Goal: Task Accomplishment & Management: Use online tool/utility

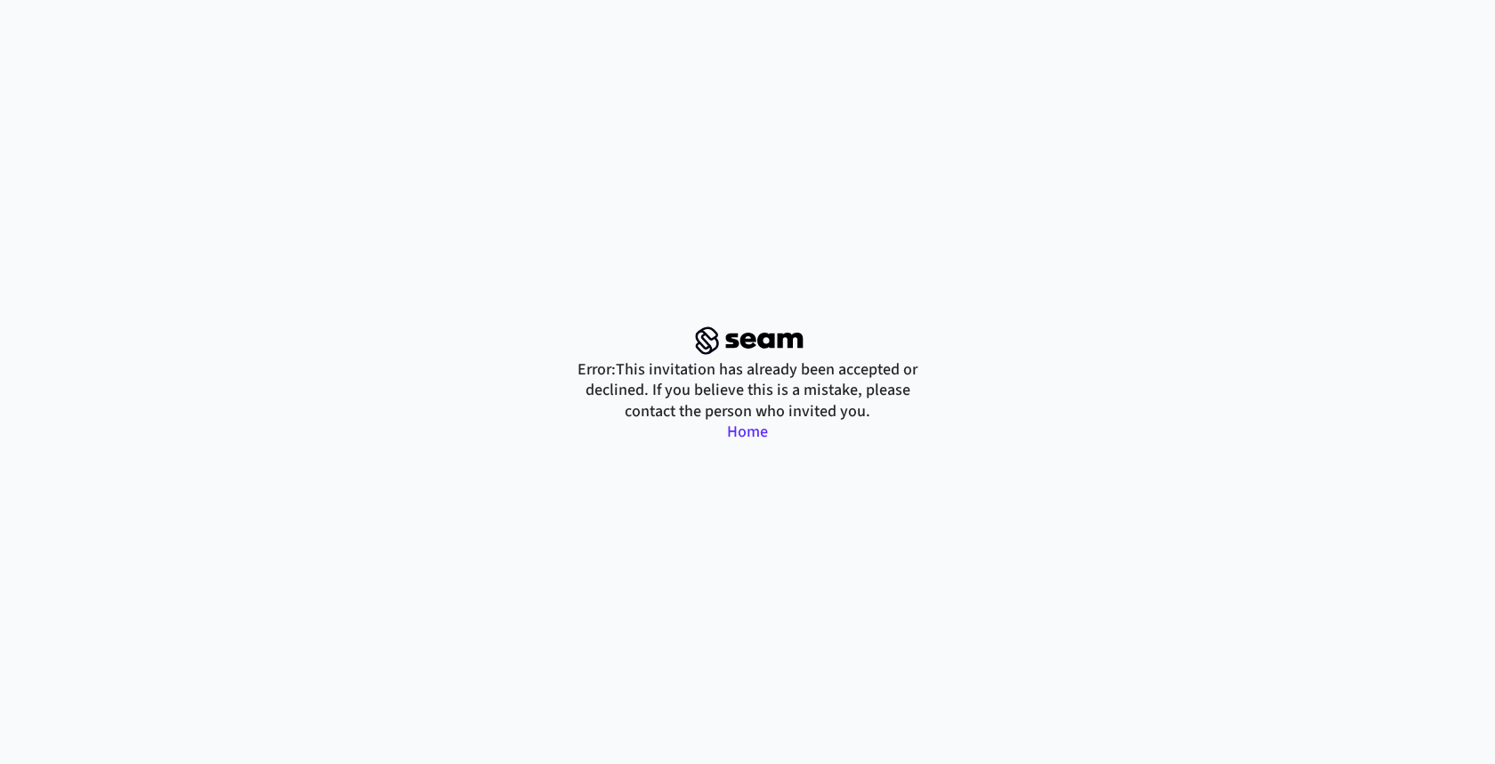
click at [744, 430] on link "Home" at bounding box center [747, 432] width 41 height 22
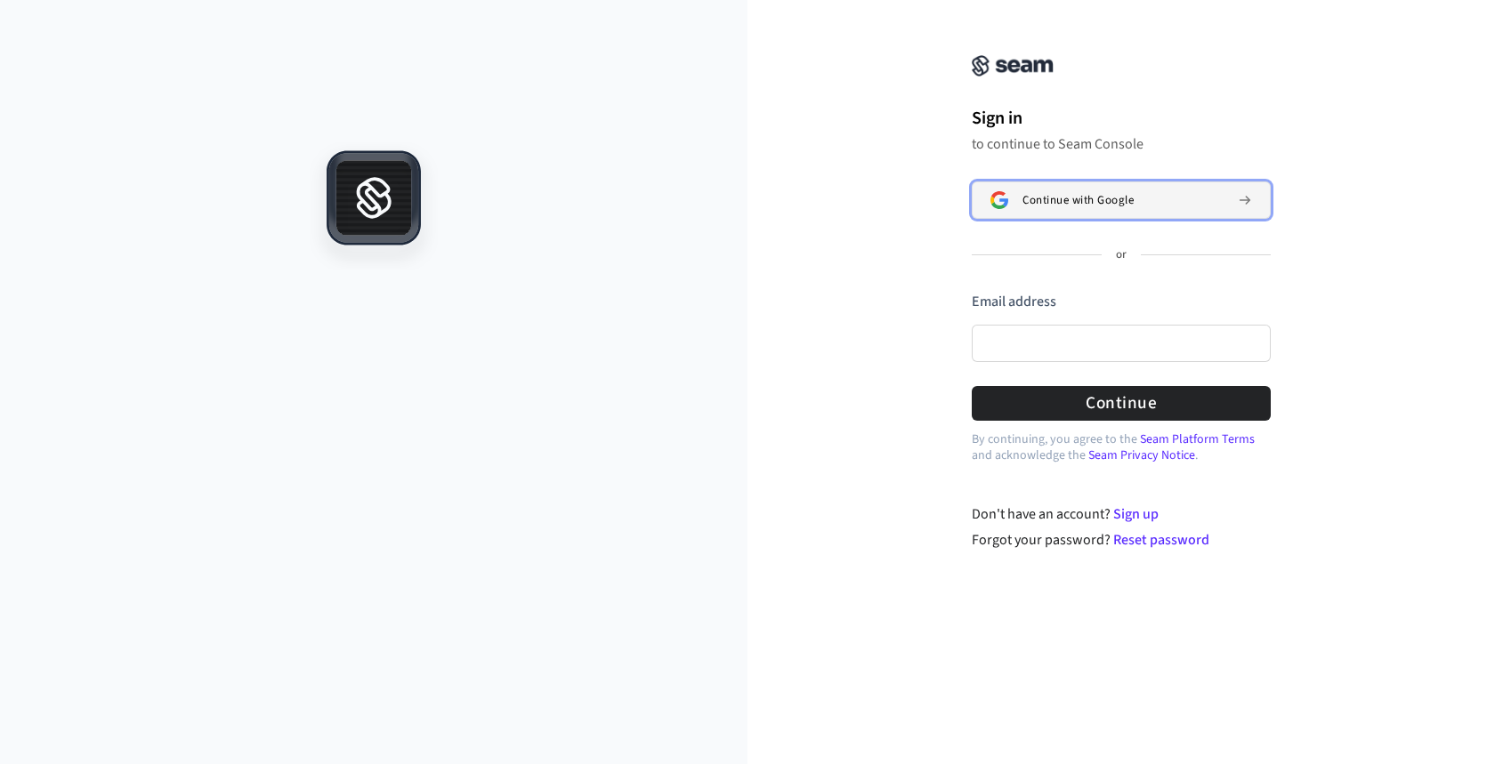
click at [1107, 198] on span "Continue with Google" at bounding box center [1077, 200] width 111 height 14
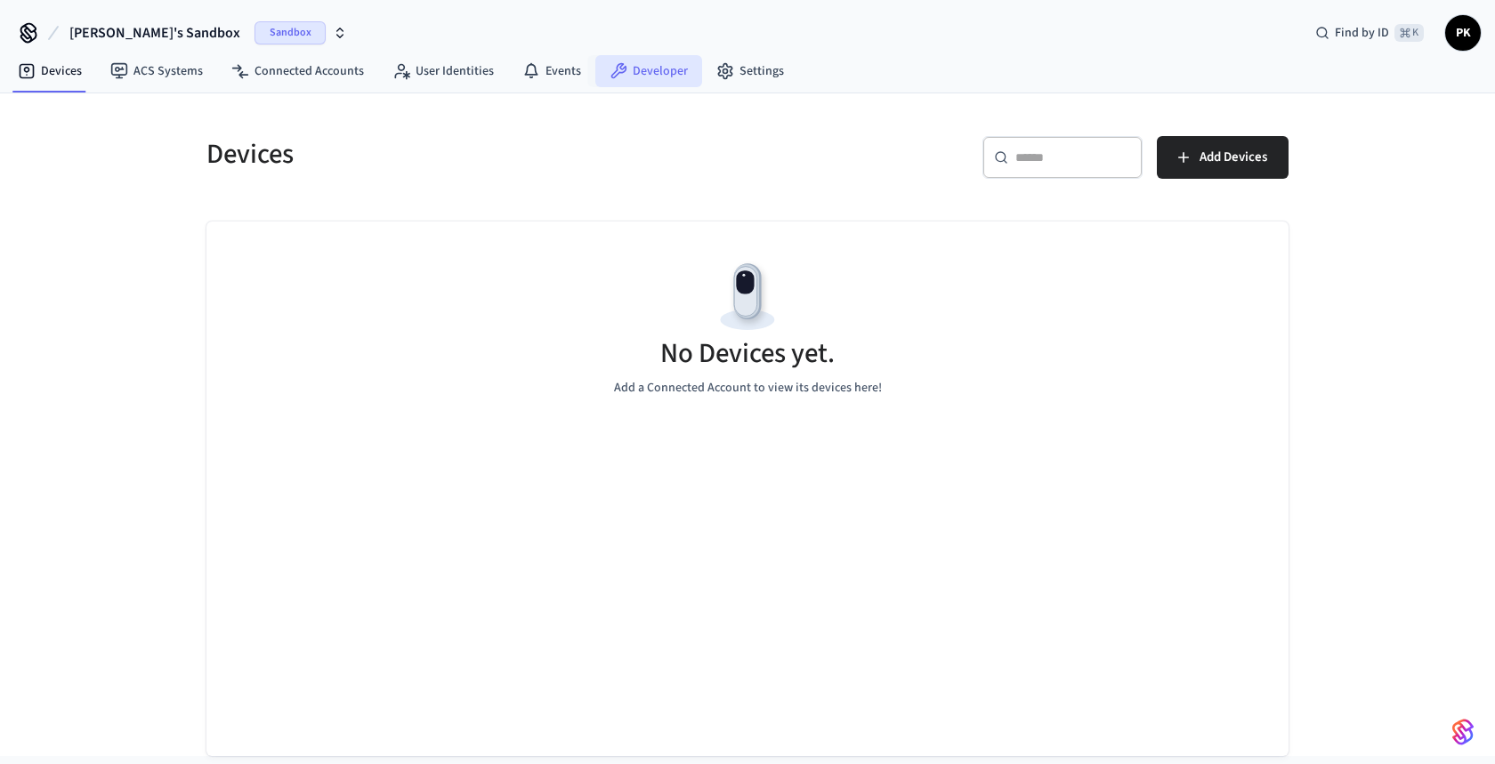
click at [650, 78] on link "Developer" at bounding box center [648, 71] width 107 height 32
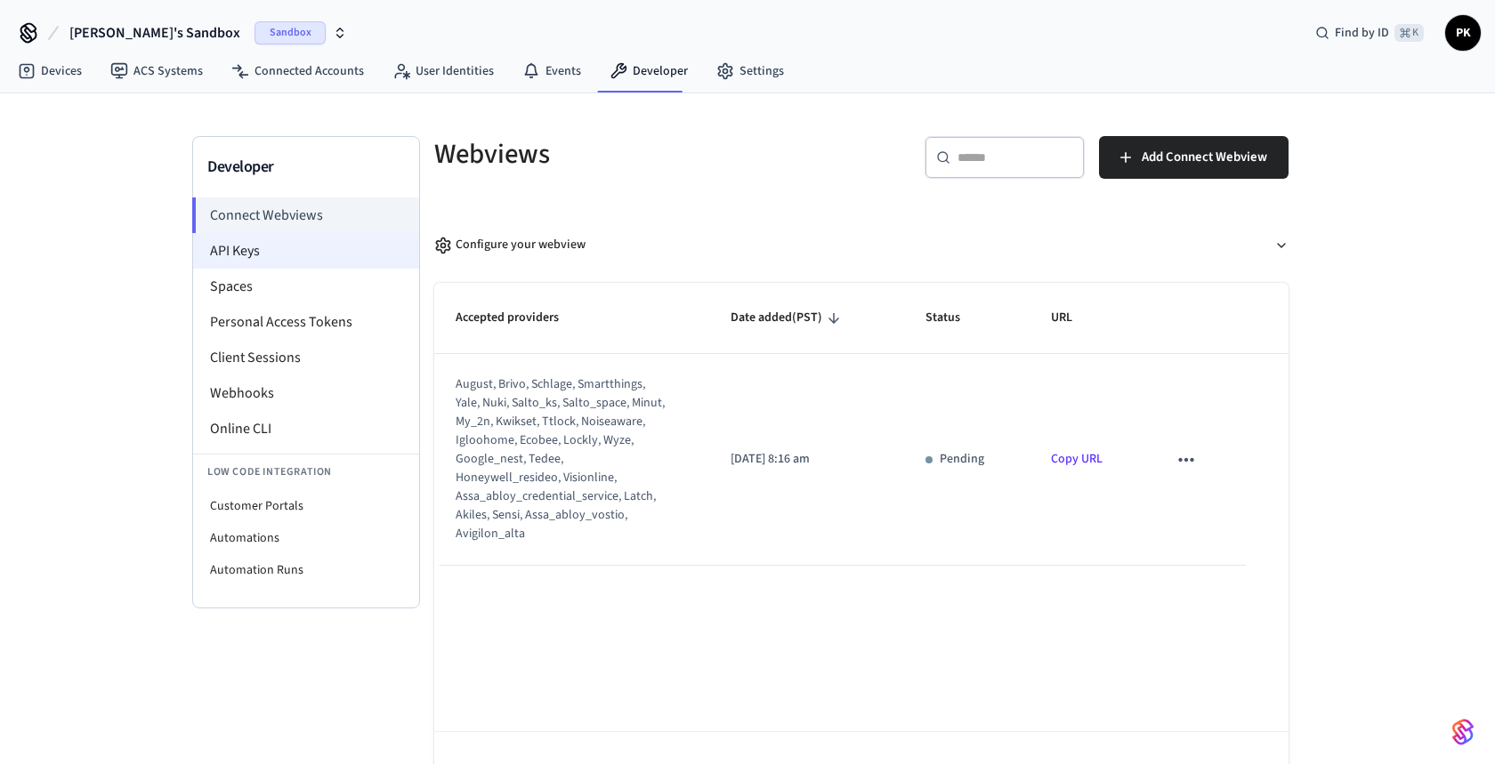
click at [274, 250] on li "API Keys" at bounding box center [306, 251] width 226 height 36
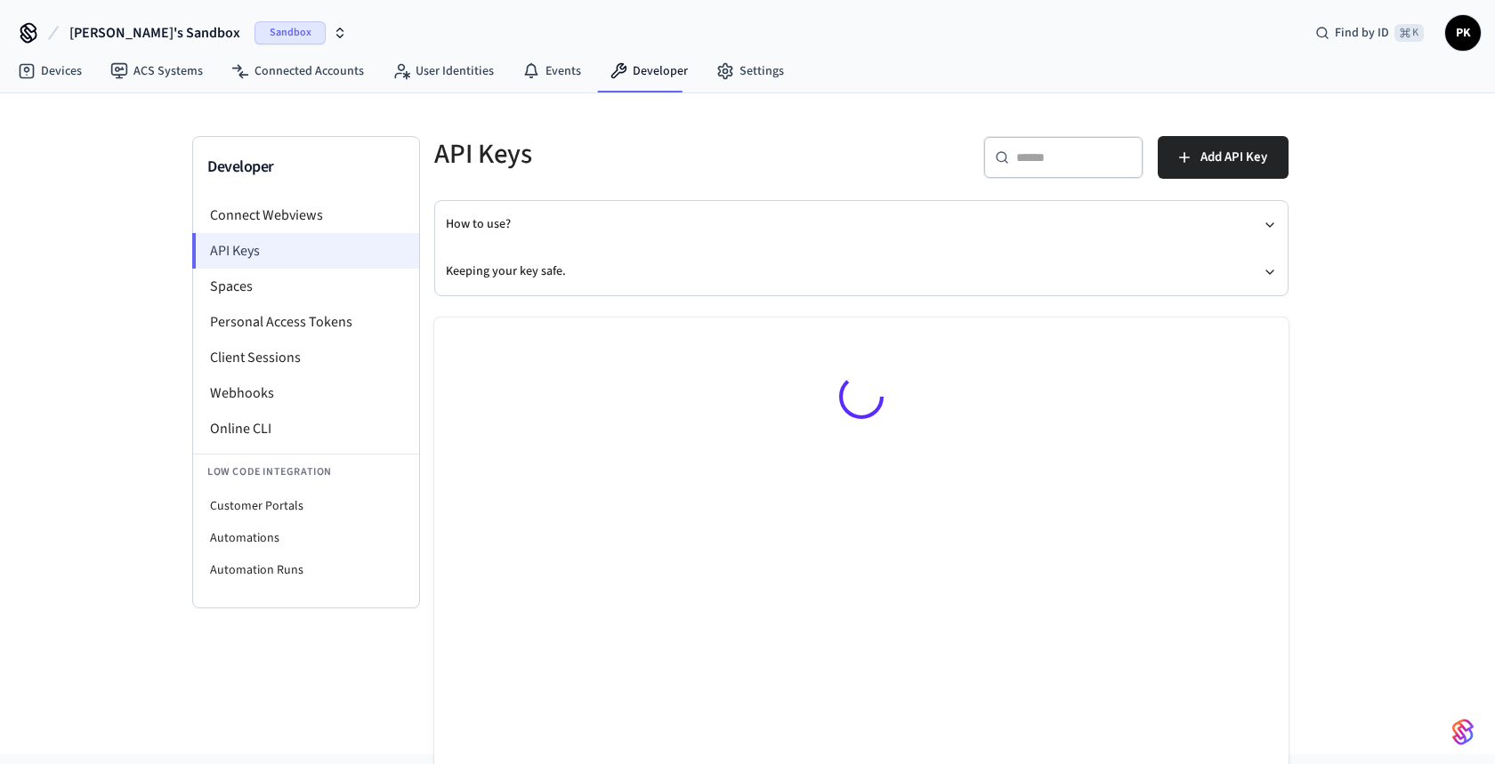
click at [242, 257] on li "API Keys" at bounding box center [305, 251] width 227 height 36
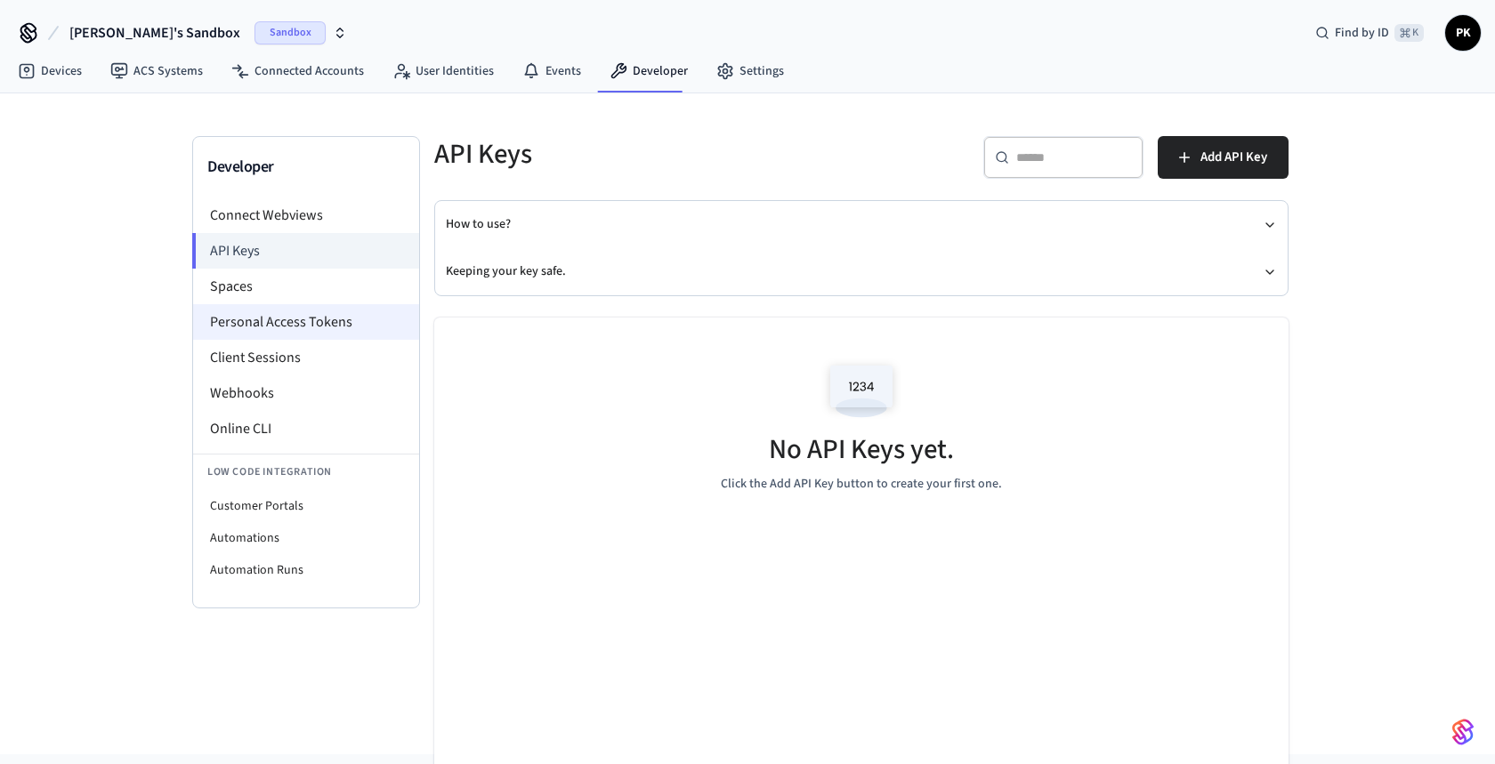
click at [250, 321] on li "Personal Access Tokens" at bounding box center [306, 322] width 226 height 36
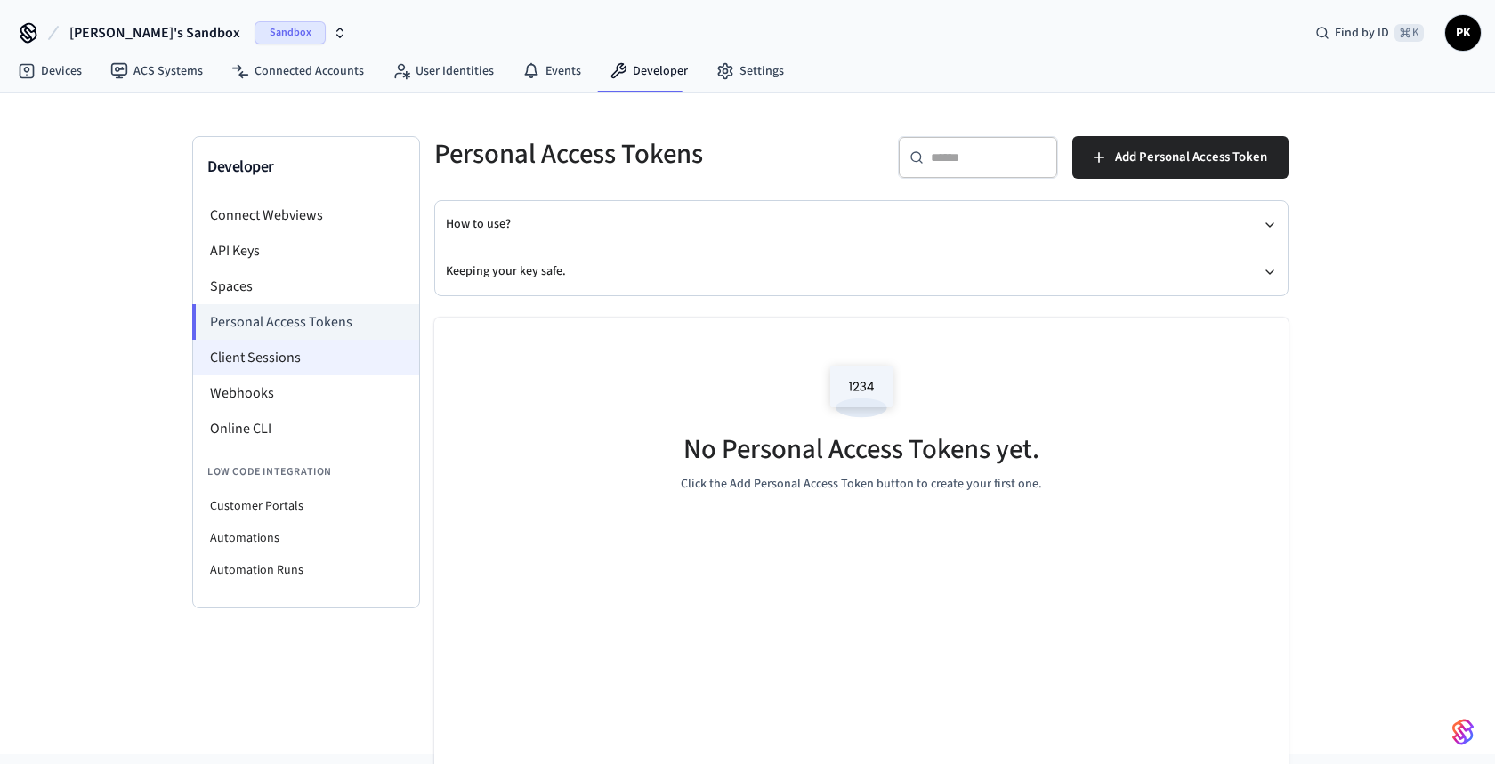
click at [295, 355] on li "Client Sessions" at bounding box center [306, 358] width 226 height 36
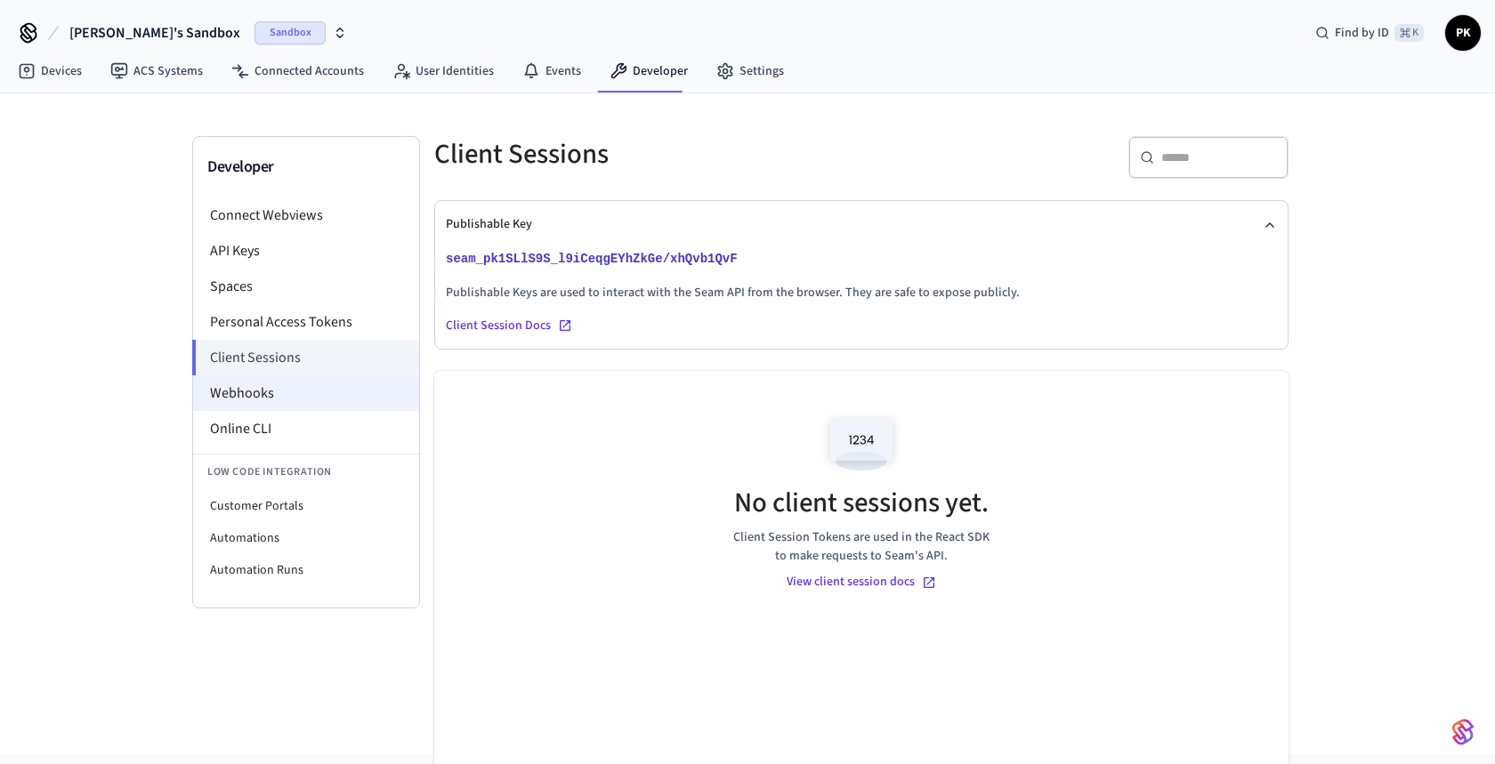
click at [257, 392] on li "Webhooks" at bounding box center [306, 394] width 226 height 36
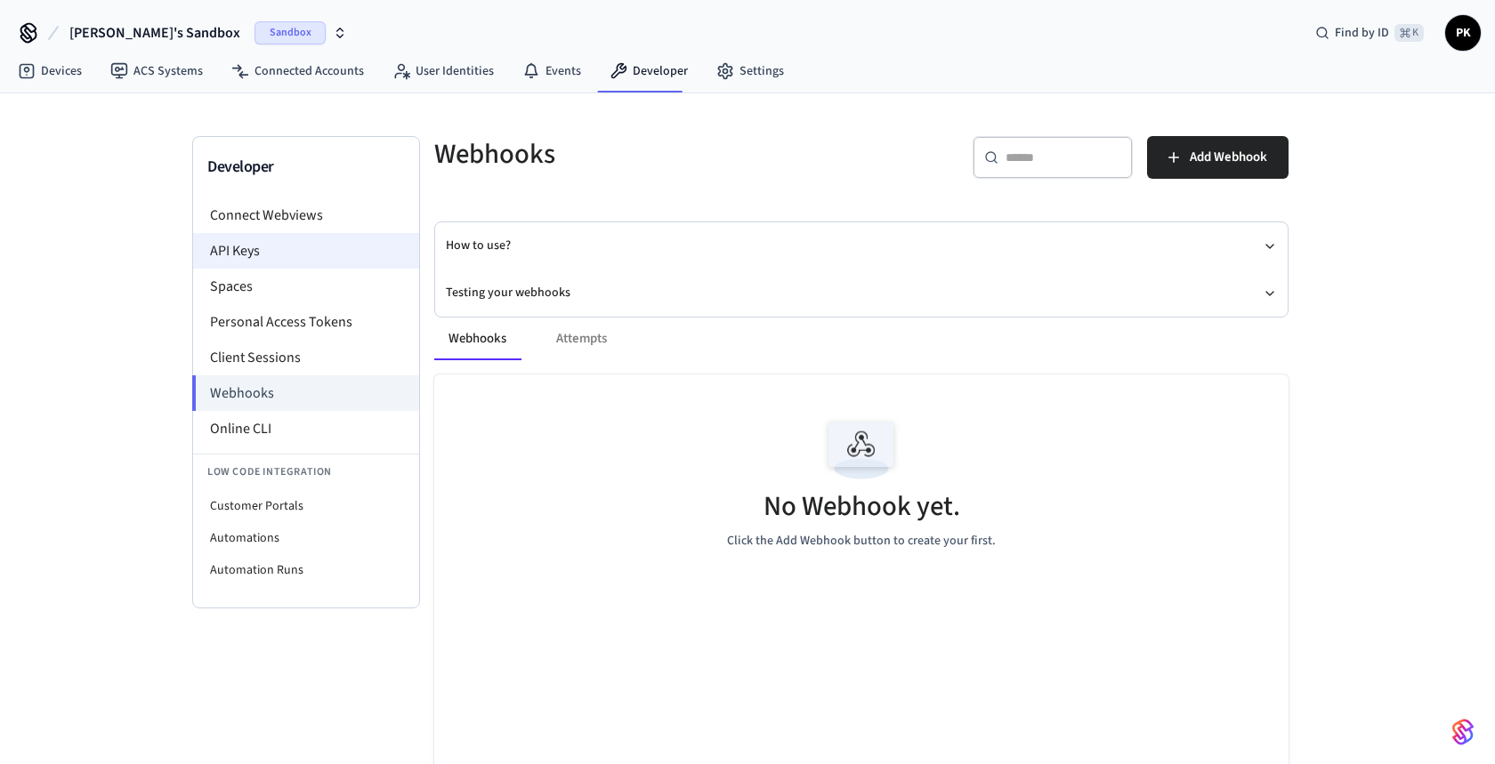
click at [262, 247] on li "API Keys" at bounding box center [306, 251] width 226 height 36
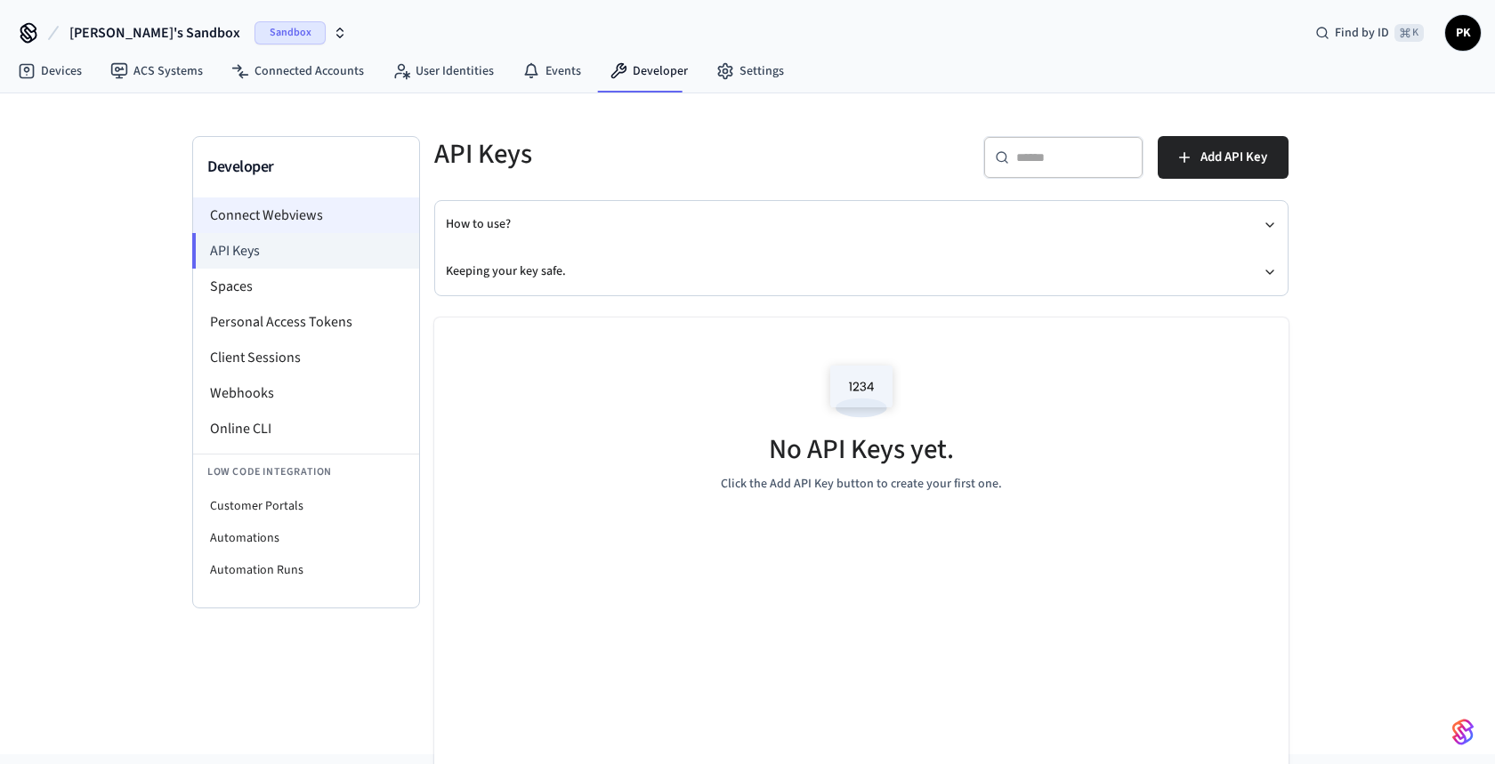
click at [307, 211] on li "Connect Webviews" at bounding box center [306, 216] width 226 height 36
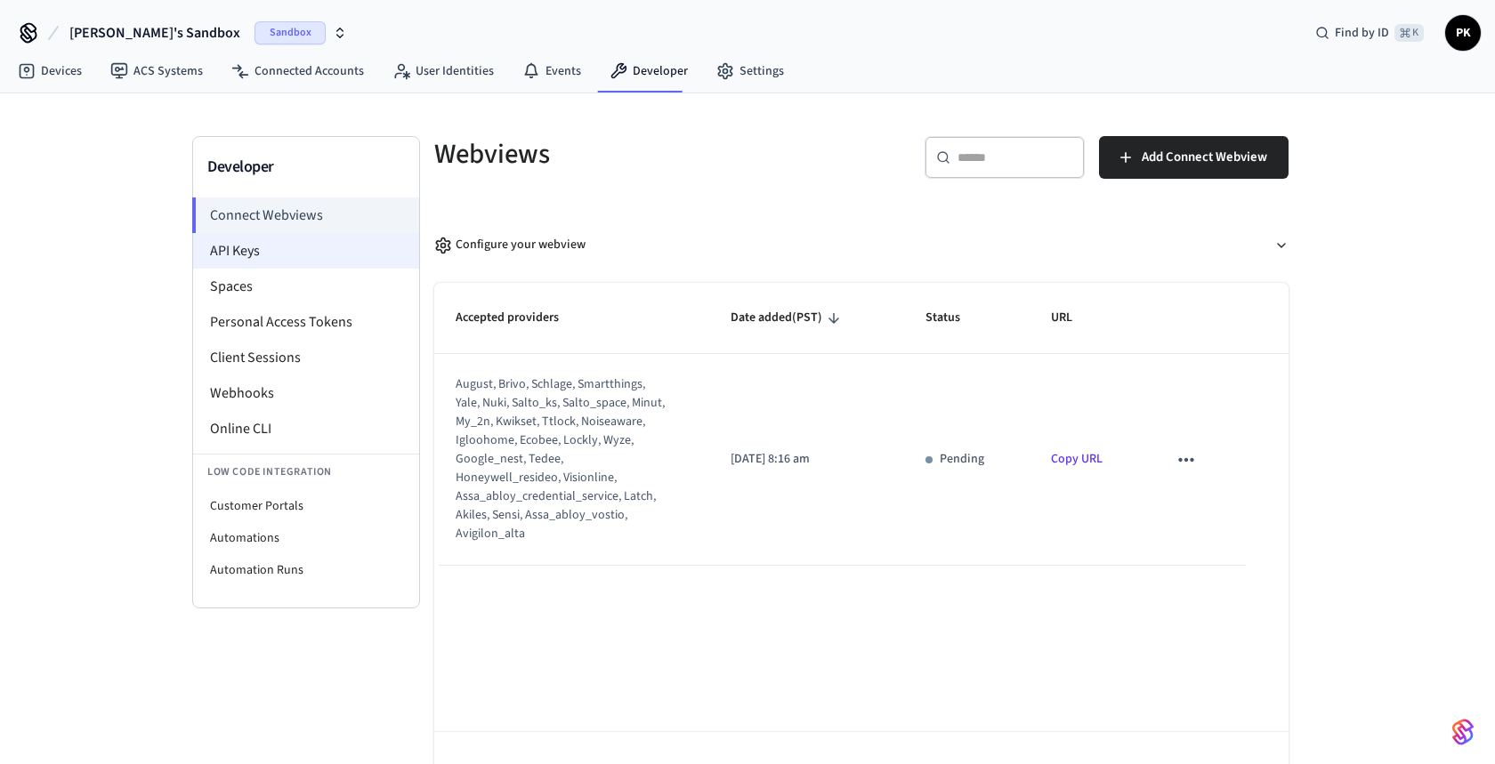
click at [274, 240] on li "API Keys" at bounding box center [306, 251] width 226 height 36
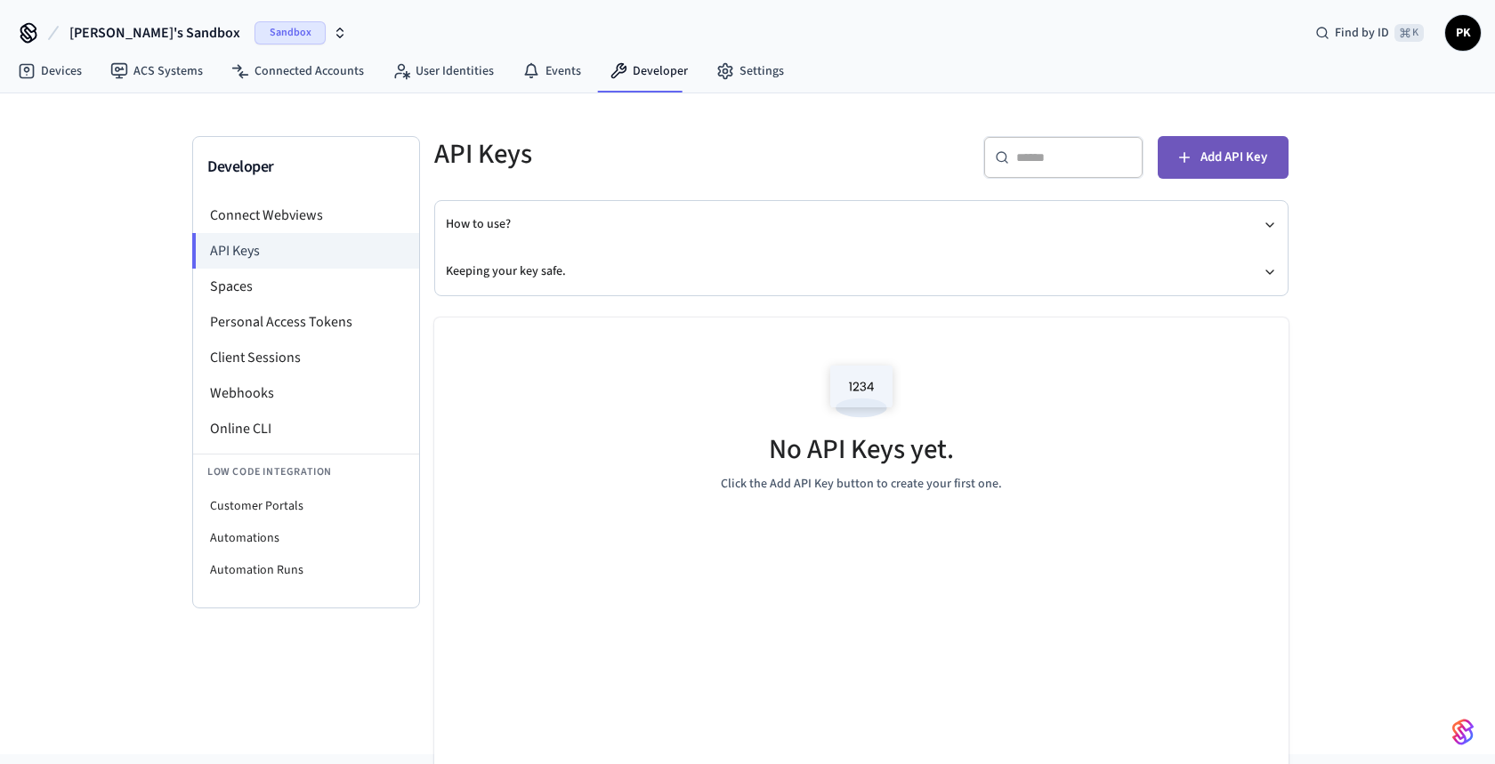
click at [1239, 159] on span "Add API Key" at bounding box center [1233, 157] width 67 height 23
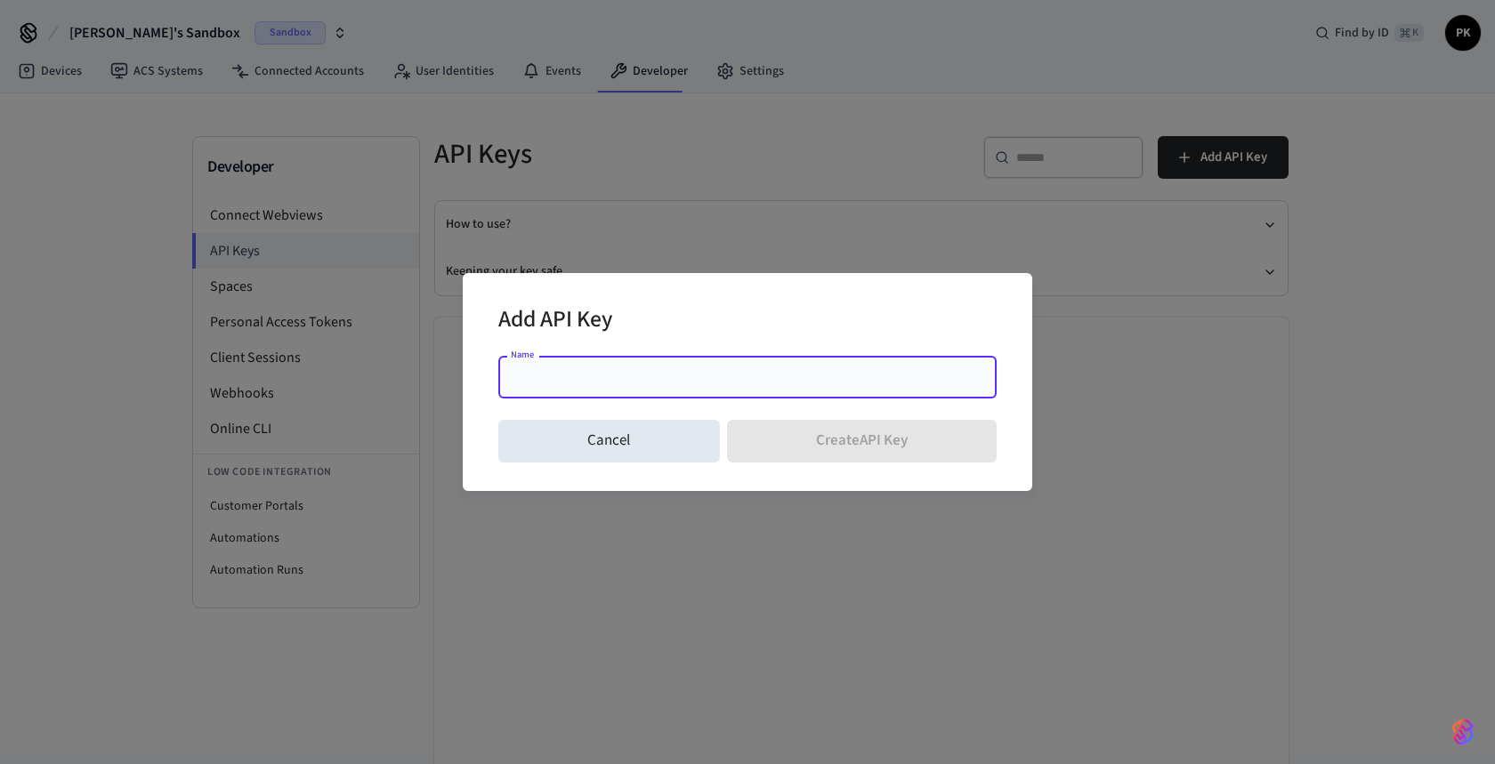
click at [636, 376] on input "Name" at bounding box center [747, 377] width 477 height 18
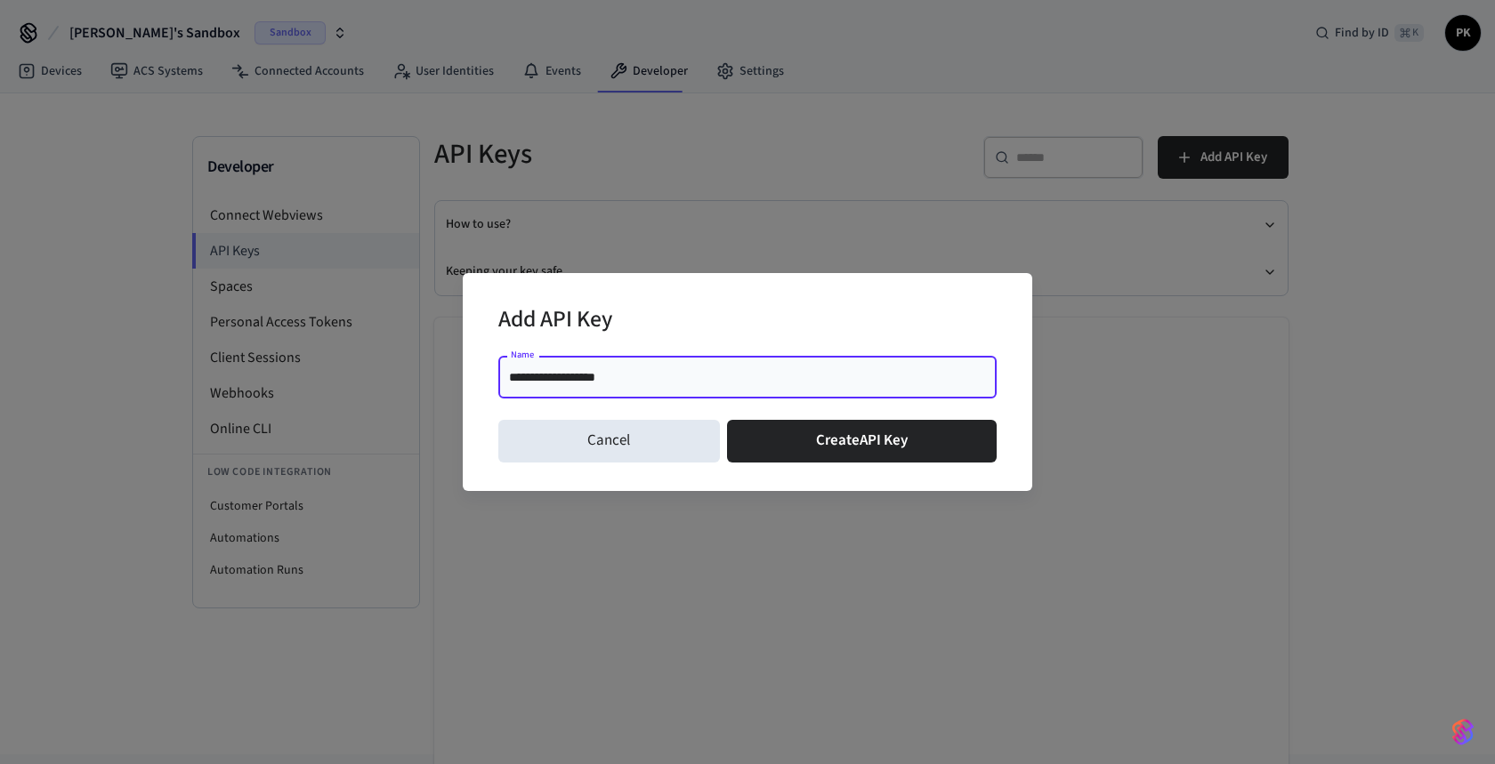
drag, startPoint x: 642, startPoint y: 377, endPoint x: 448, endPoint y: 378, distance: 193.1
click at [448, 378] on div "**********" at bounding box center [747, 382] width 1495 height 764
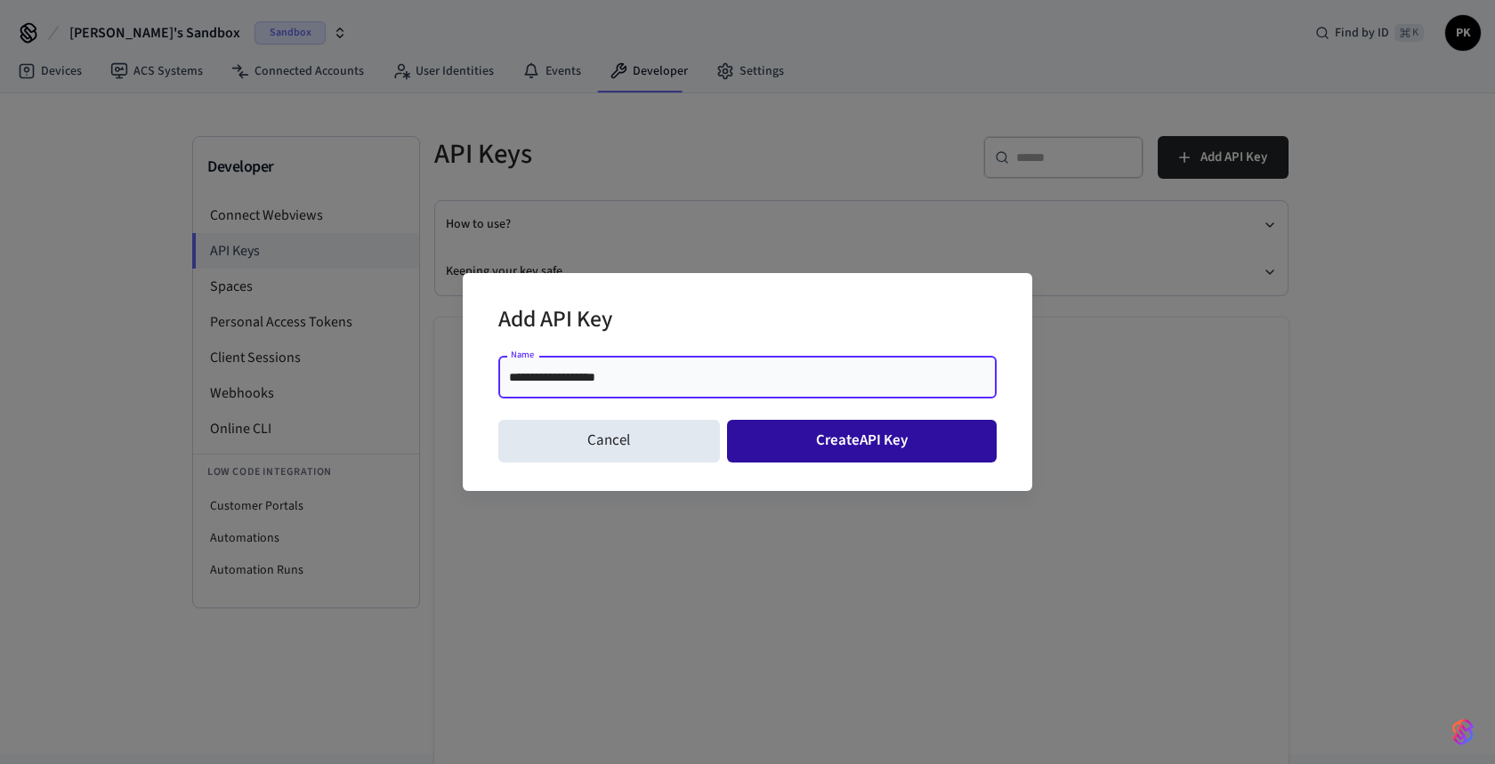
type input "**********"
click at [762, 440] on button "Create API Key" at bounding box center [862, 441] width 271 height 43
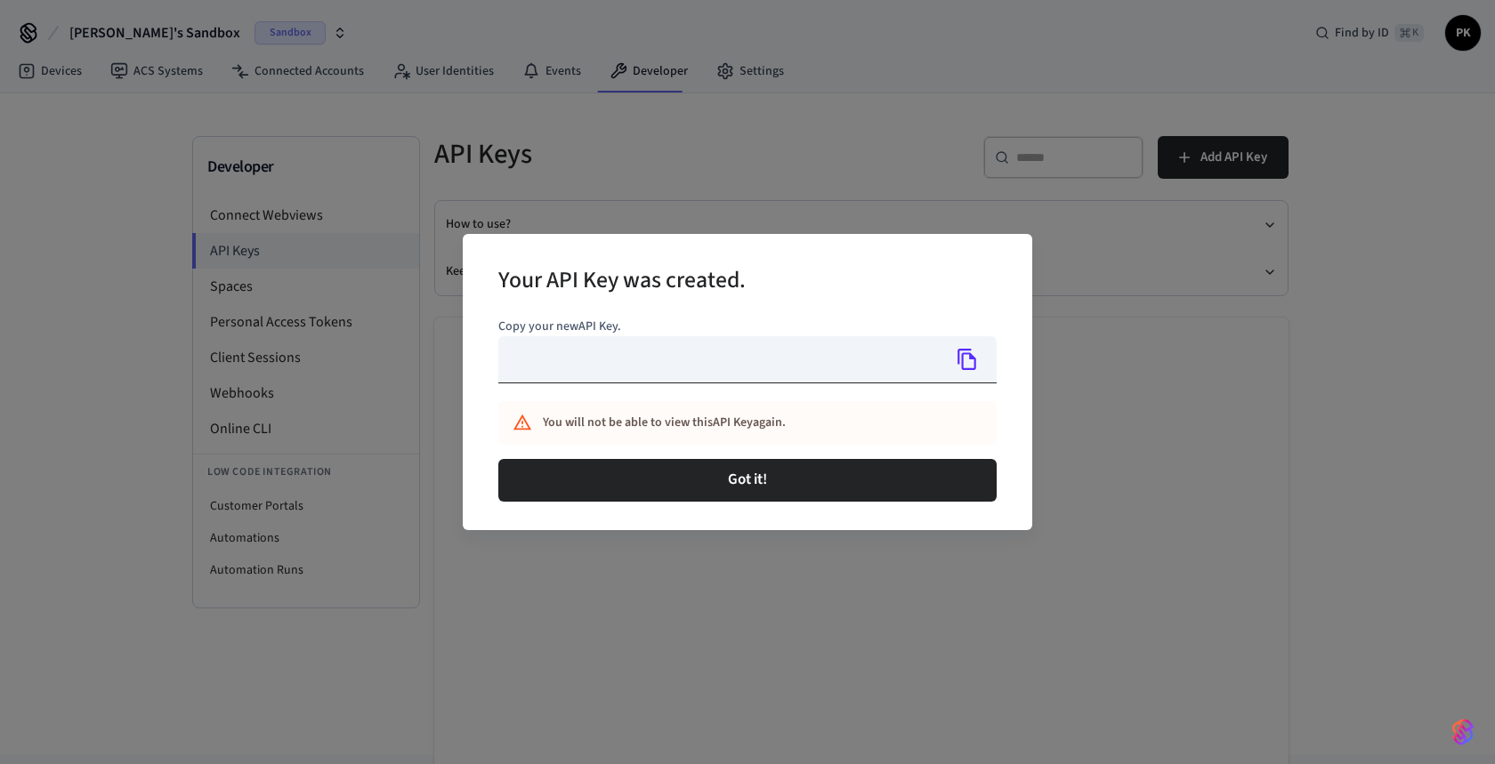
type input "**********"
click at [963, 366] on icon "Copy" at bounding box center [966, 359] width 19 height 21
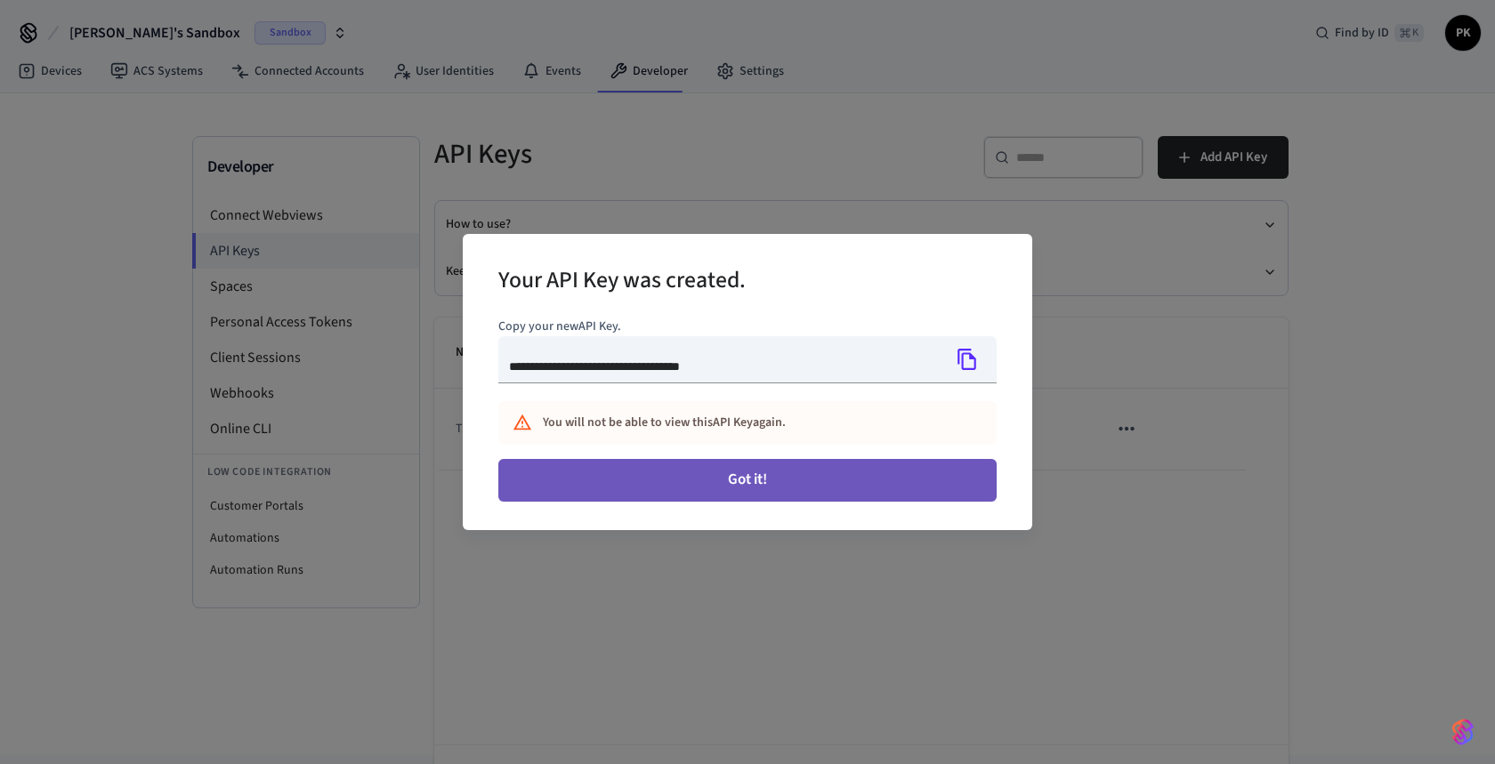
click at [734, 479] on button "Got it!" at bounding box center [747, 480] width 498 height 43
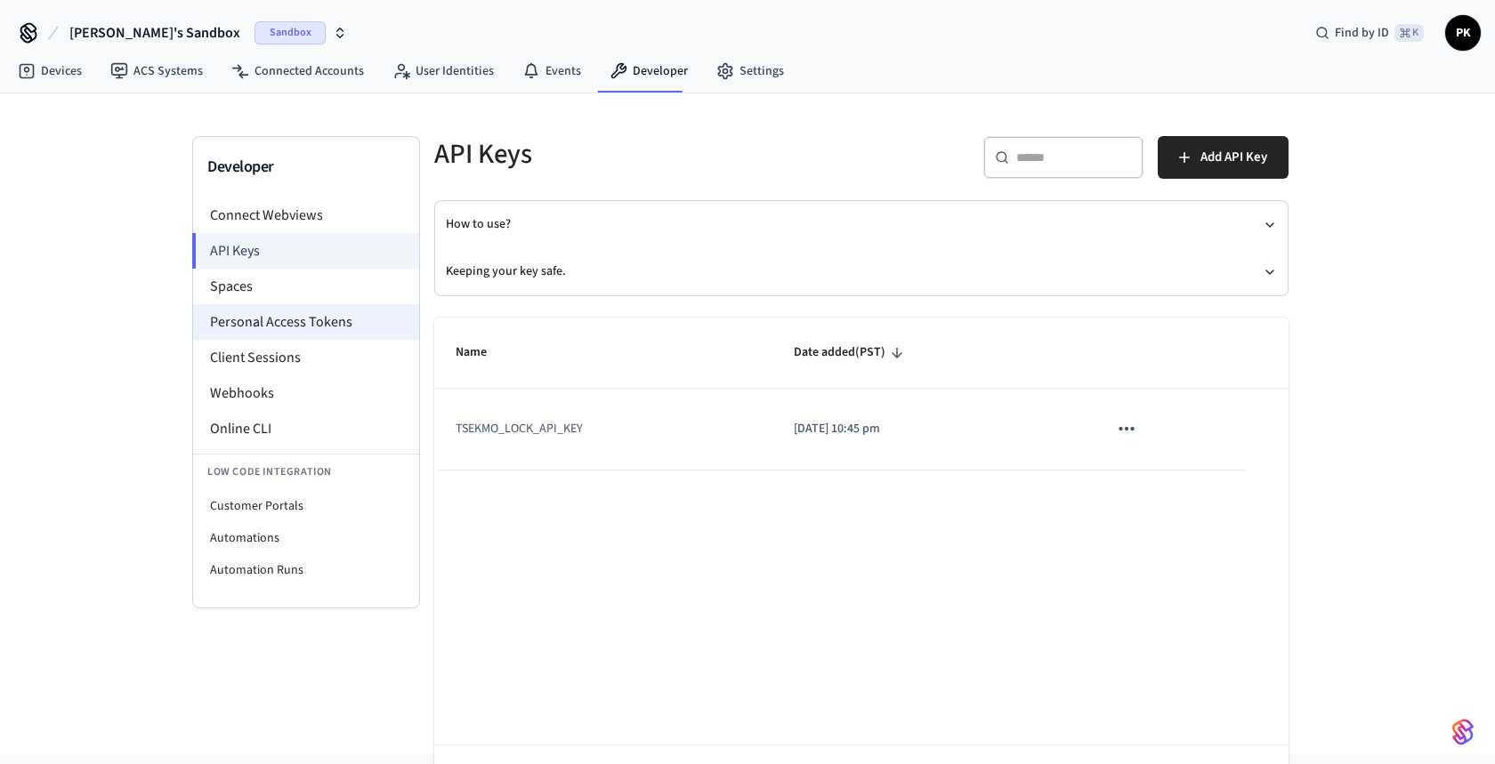
click at [268, 326] on li "Personal Access Tokens" at bounding box center [306, 322] width 226 height 36
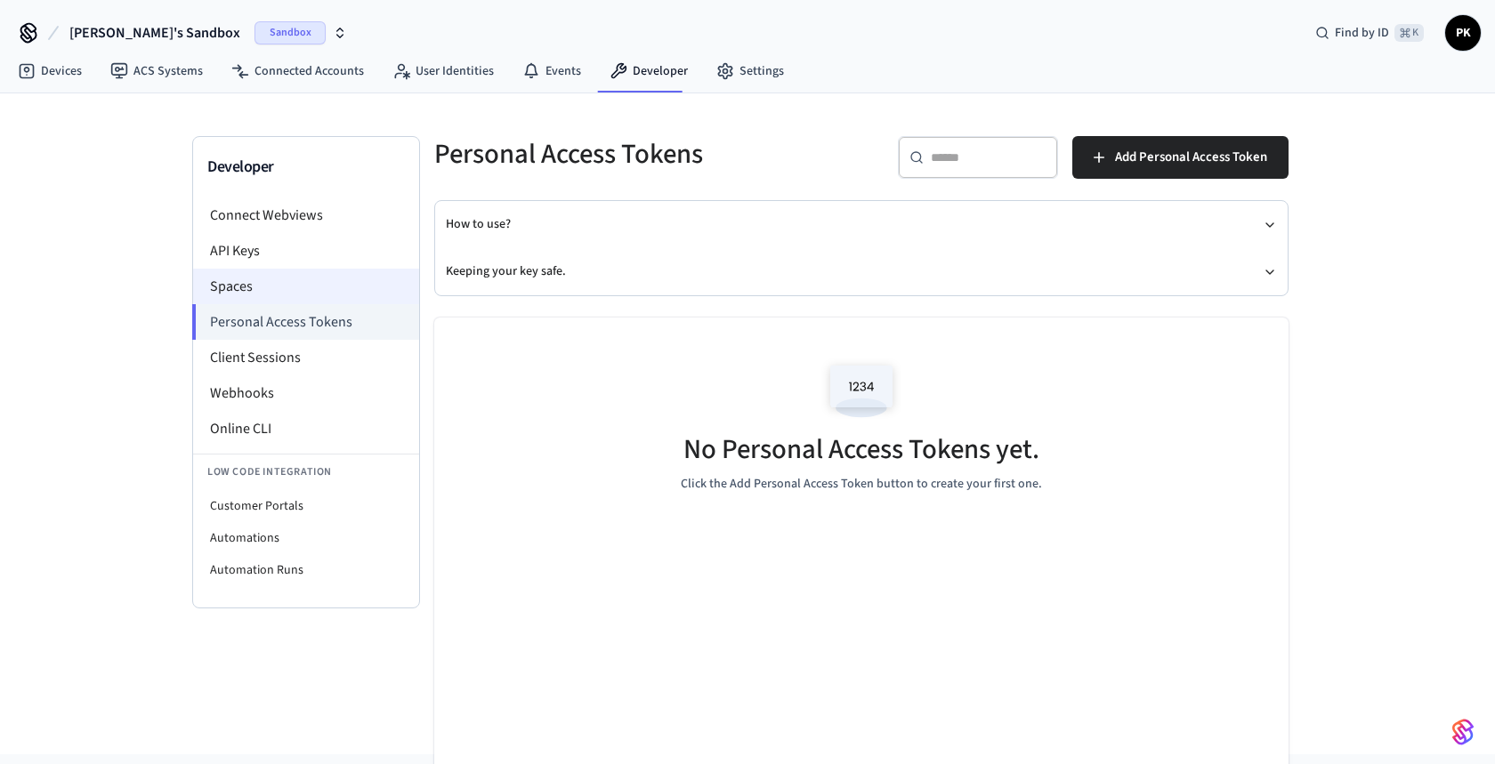
click at [275, 287] on li "Spaces" at bounding box center [306, 287] width 226 height 36
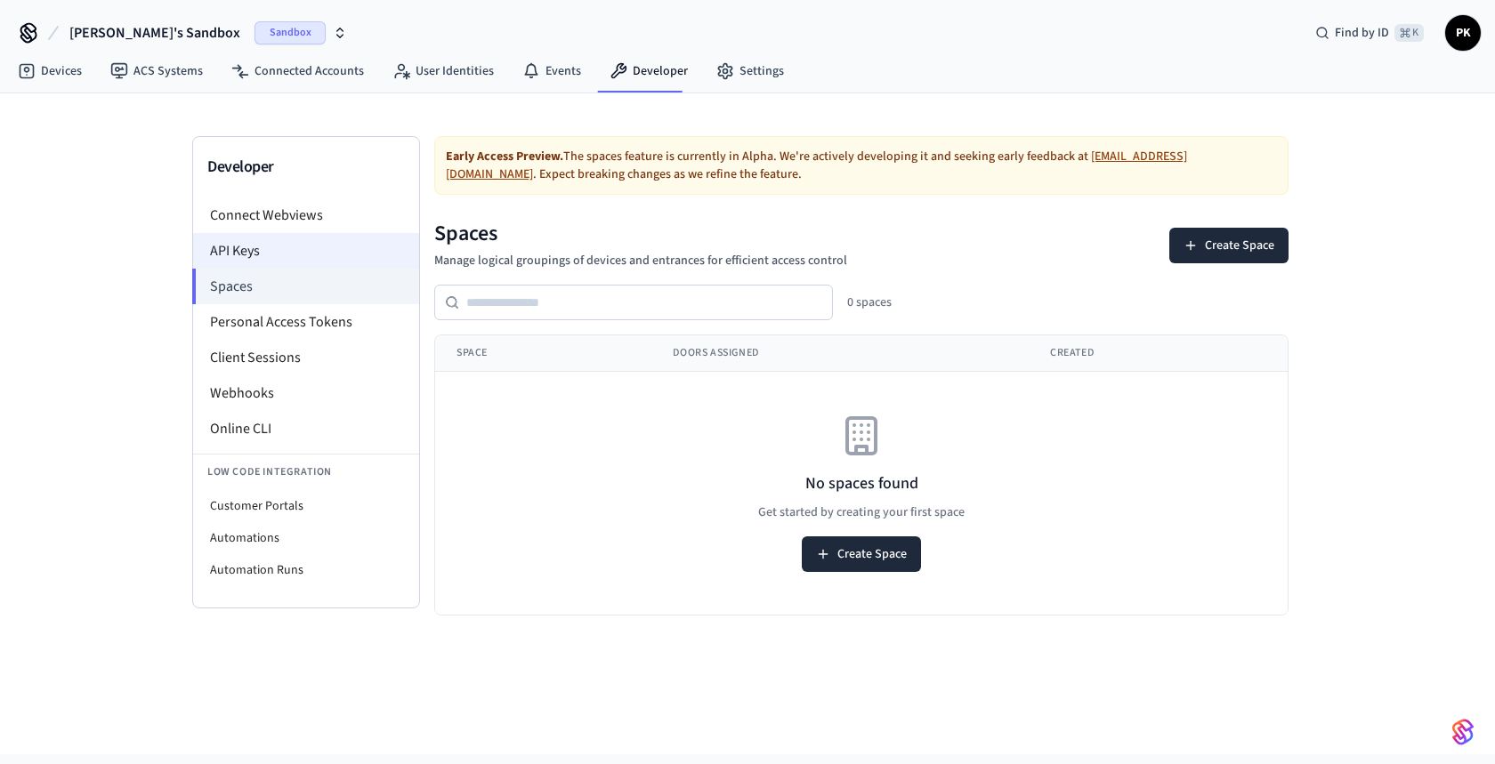
click at [295, 248] on li "API Keys" at bounding box center [306, 251] width 226 height 36
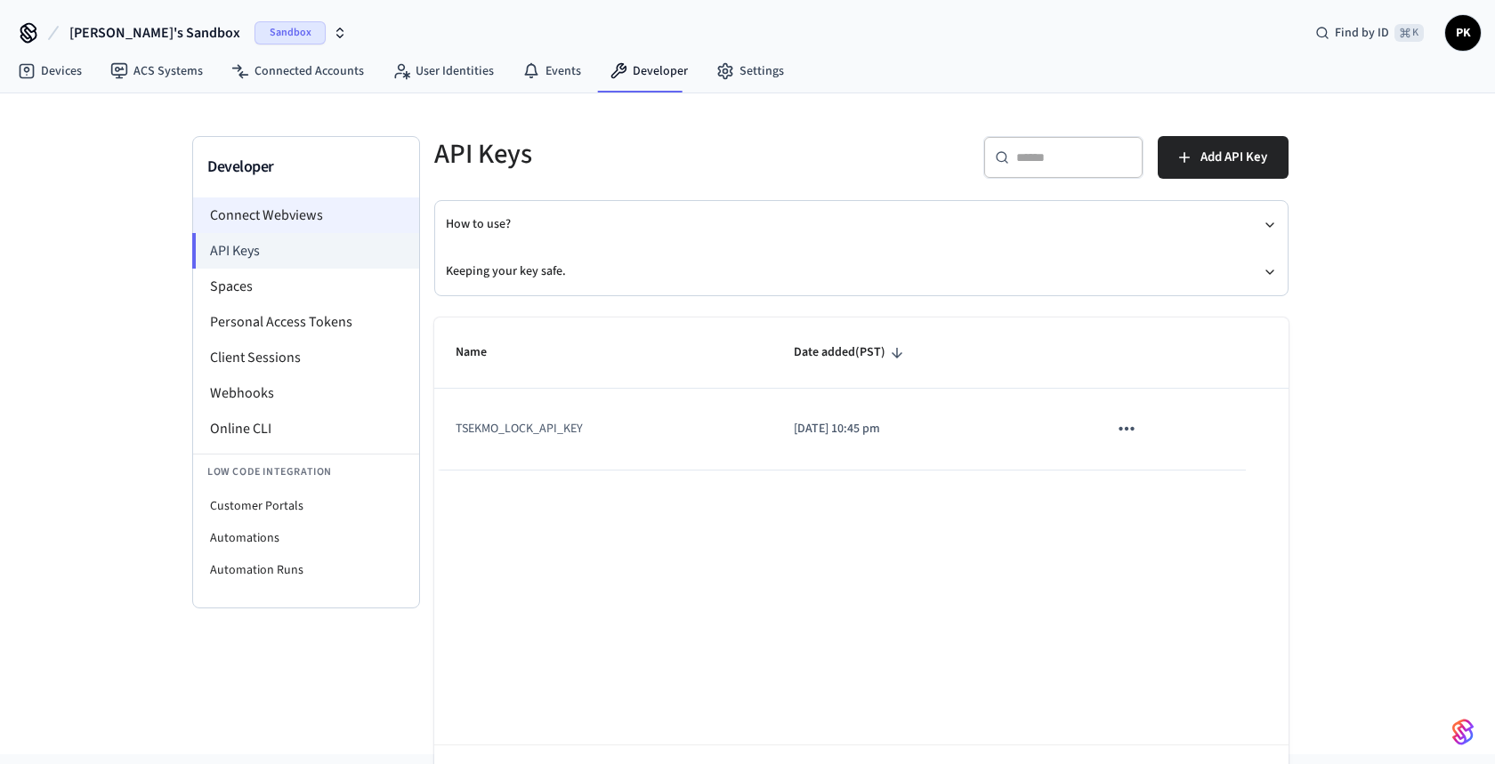
click at [289, 203] on li "Connect Webviews" at bounding box center [306, 216] width 226 height 36
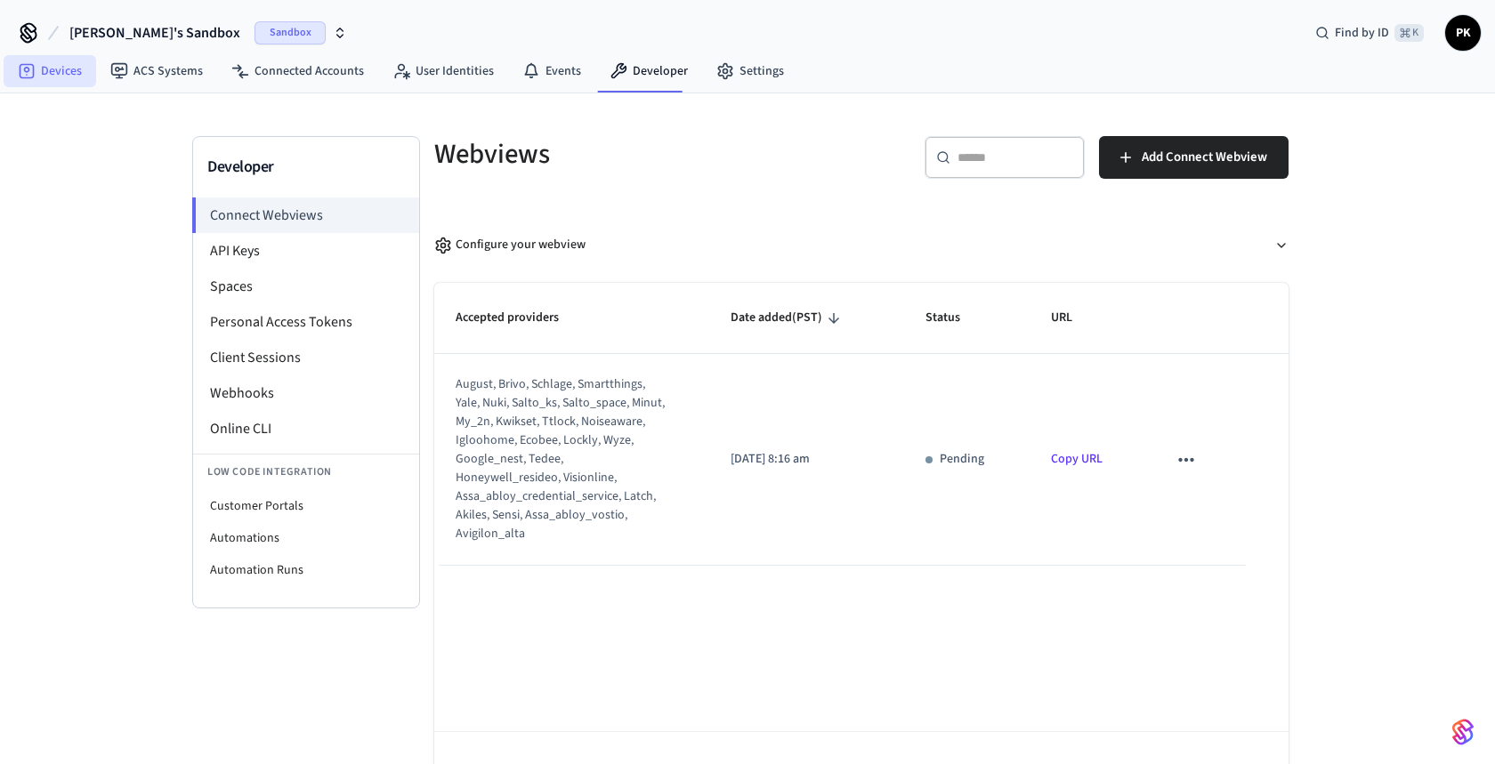
click at [38, 71] on link "Devices" at bounding box center [50, 71] width 93 height 32
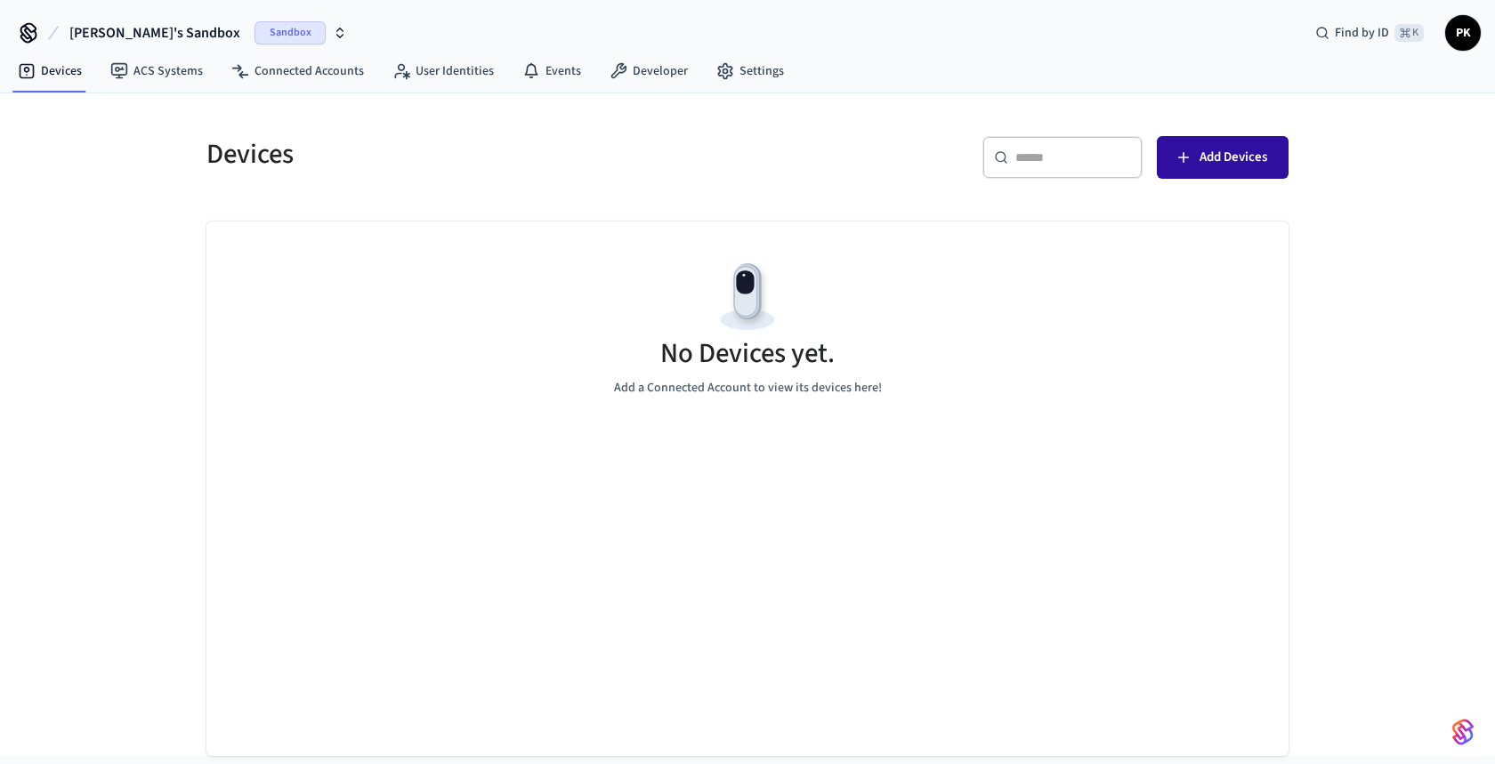
click at [1213, 159] on span "Add Devices" at bounding box center [1234, 157] width 68 height 23
click at [182, 77] on link "ACS Systems" at bounding box center [156, 71] width 121 height 32
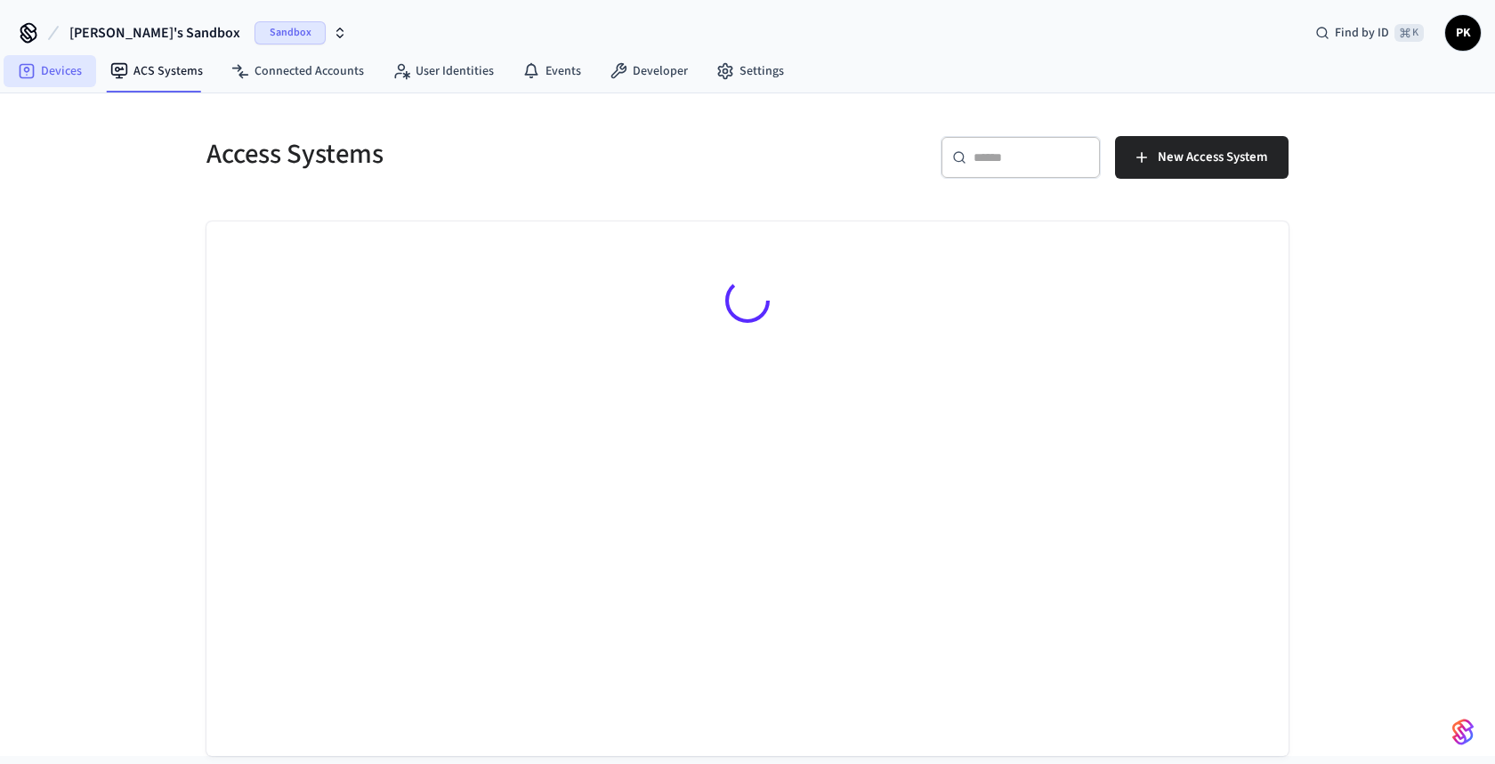
click at [68, 82] on link "Devices" at bounding box center [50, 71] width 93 height 32
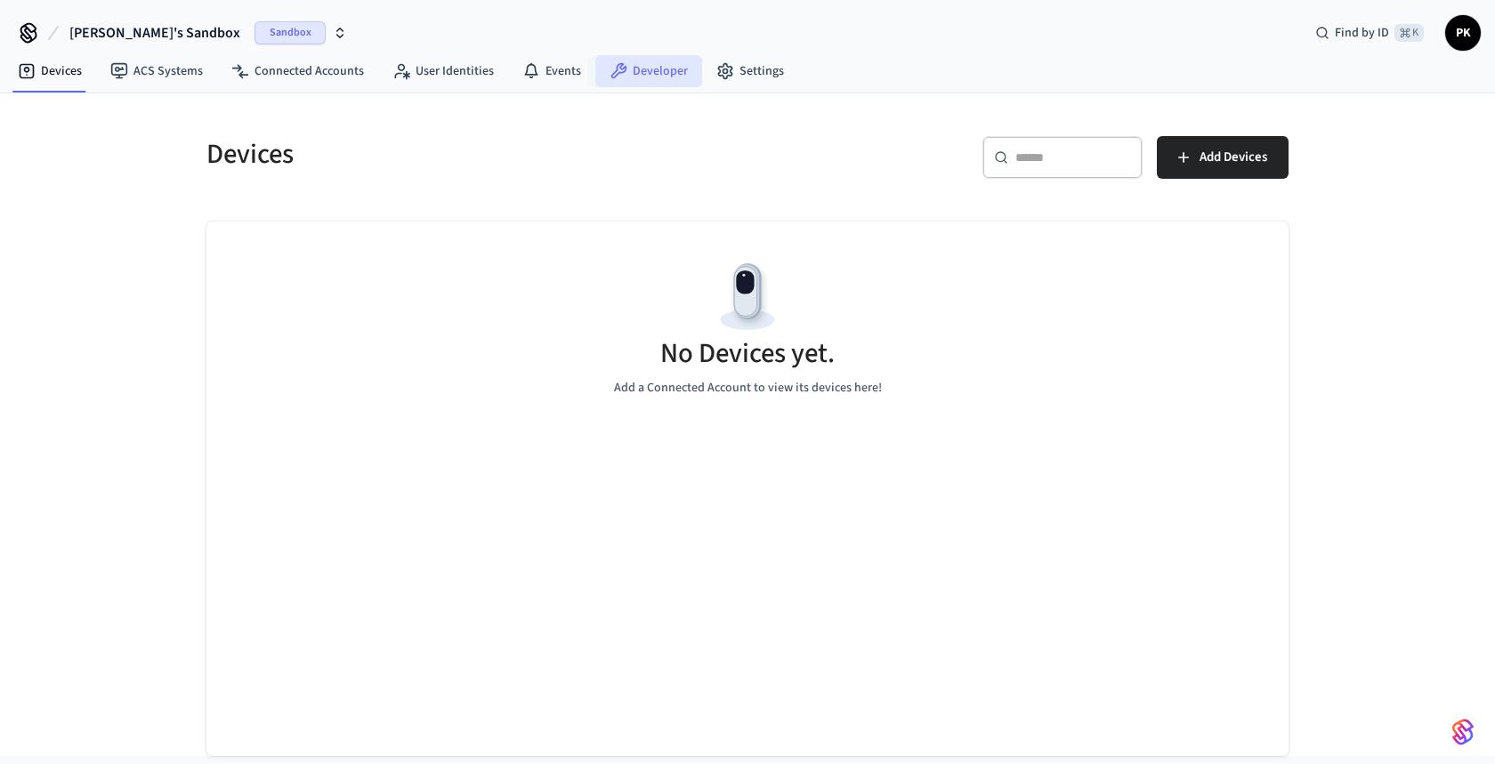
click at [649, 74] on link "Developer" at bounding box center [648, 71] width 107 height 32
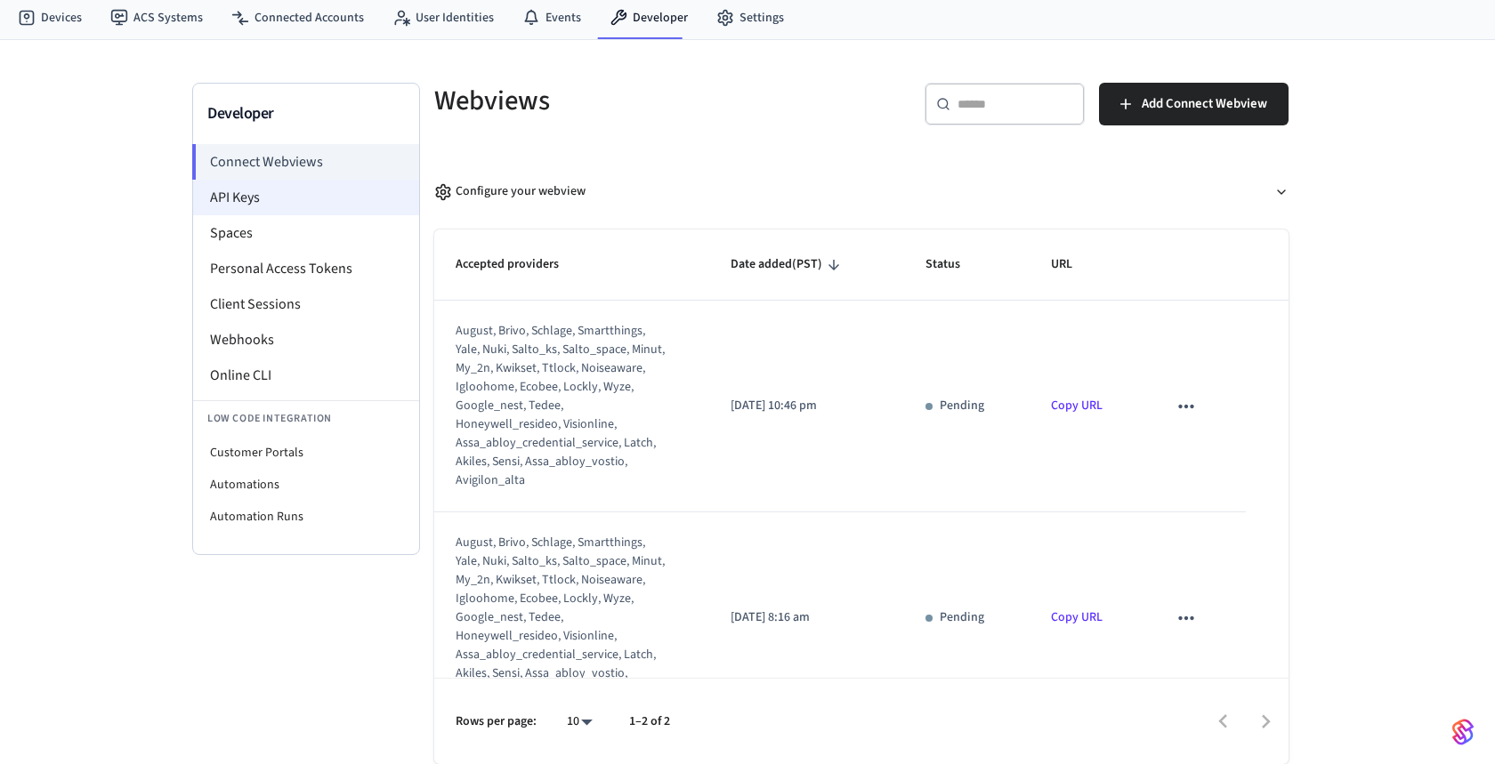
click at [272, 207] on li "API Keys" at bounding box center [306, 198] width 226 height 36
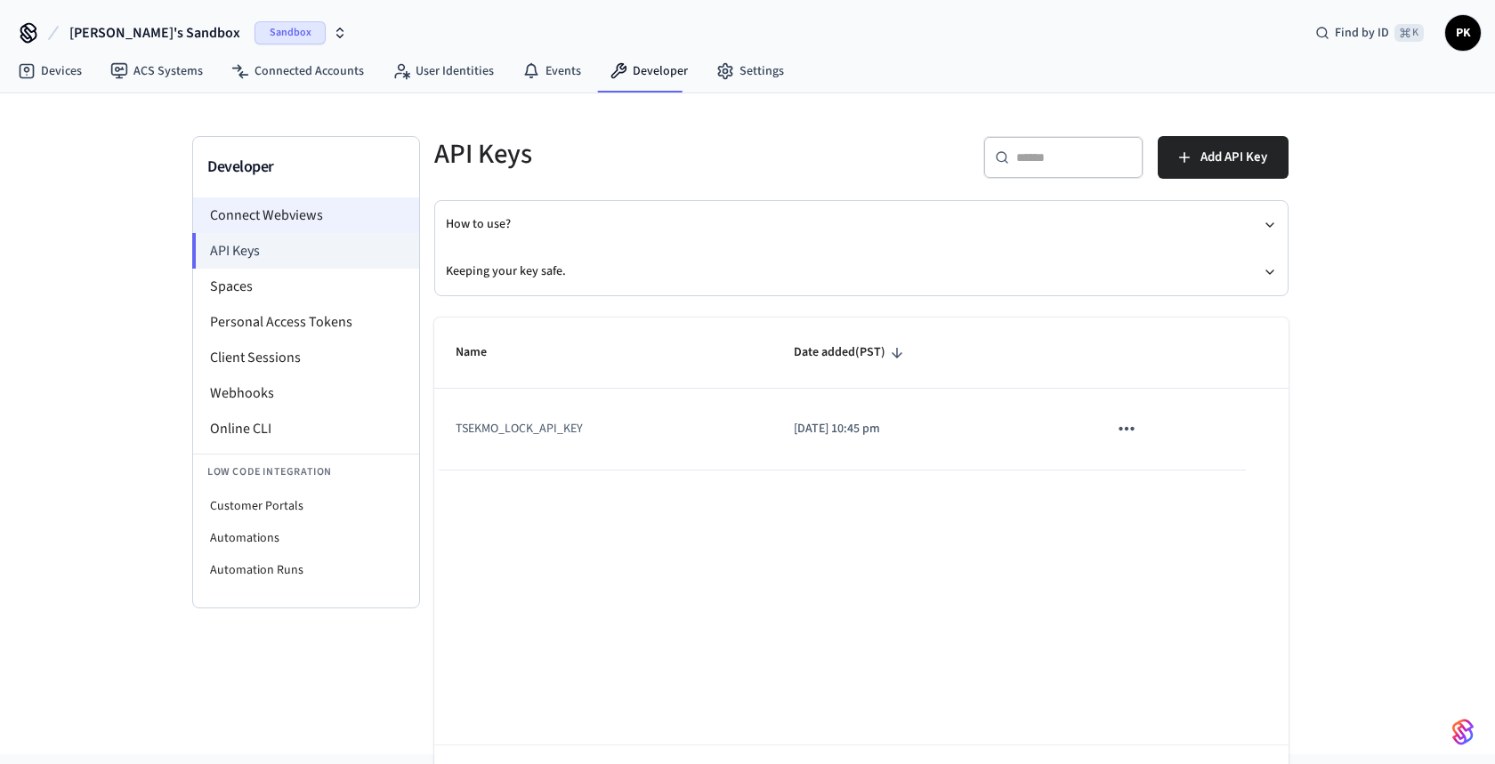
click at [288, 212] on li "Connect Webviews" at bounding box center [306, 216] width 226 height 36
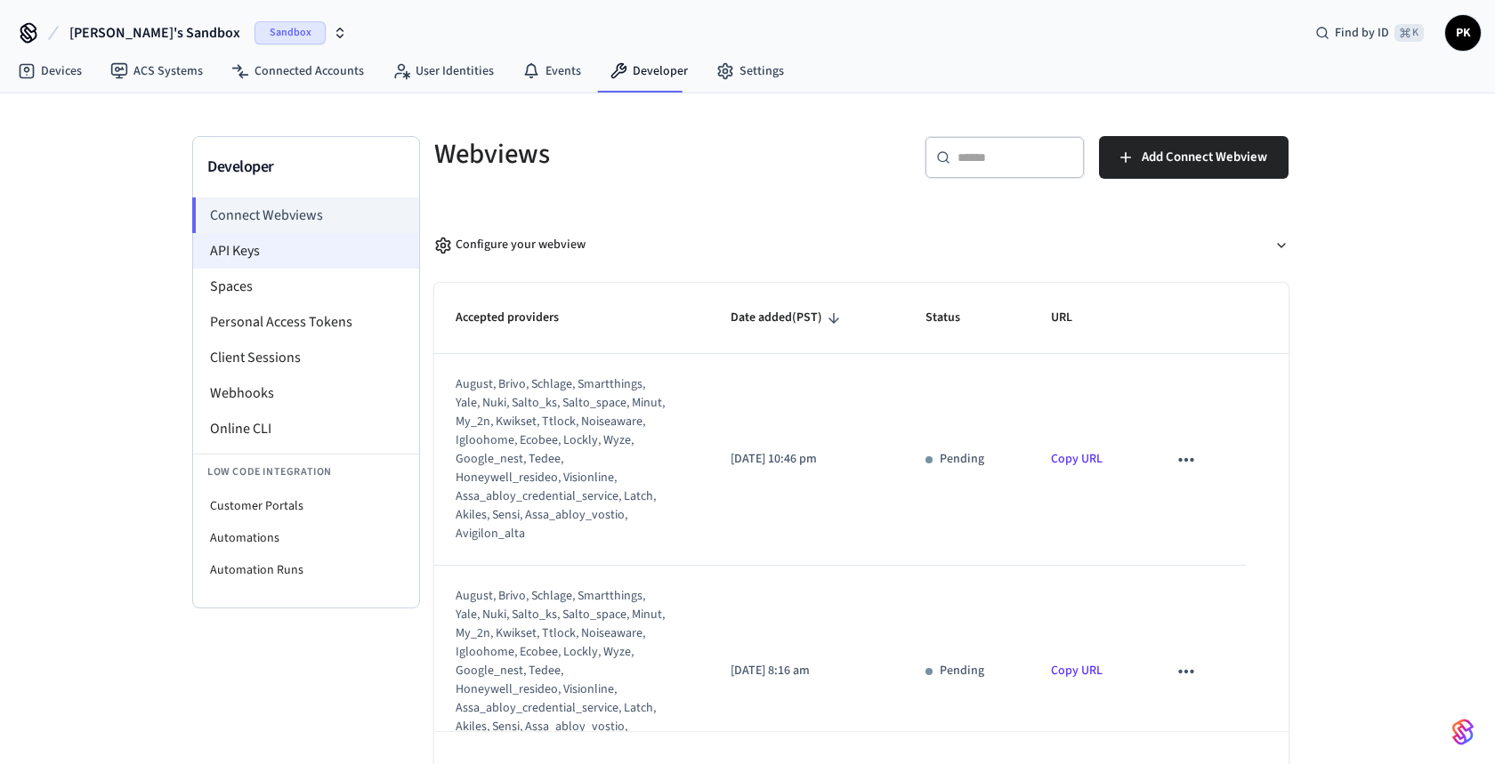
click at [254, 259] on li "API Keys" at bounding box center [306, 251] width 226 height 36
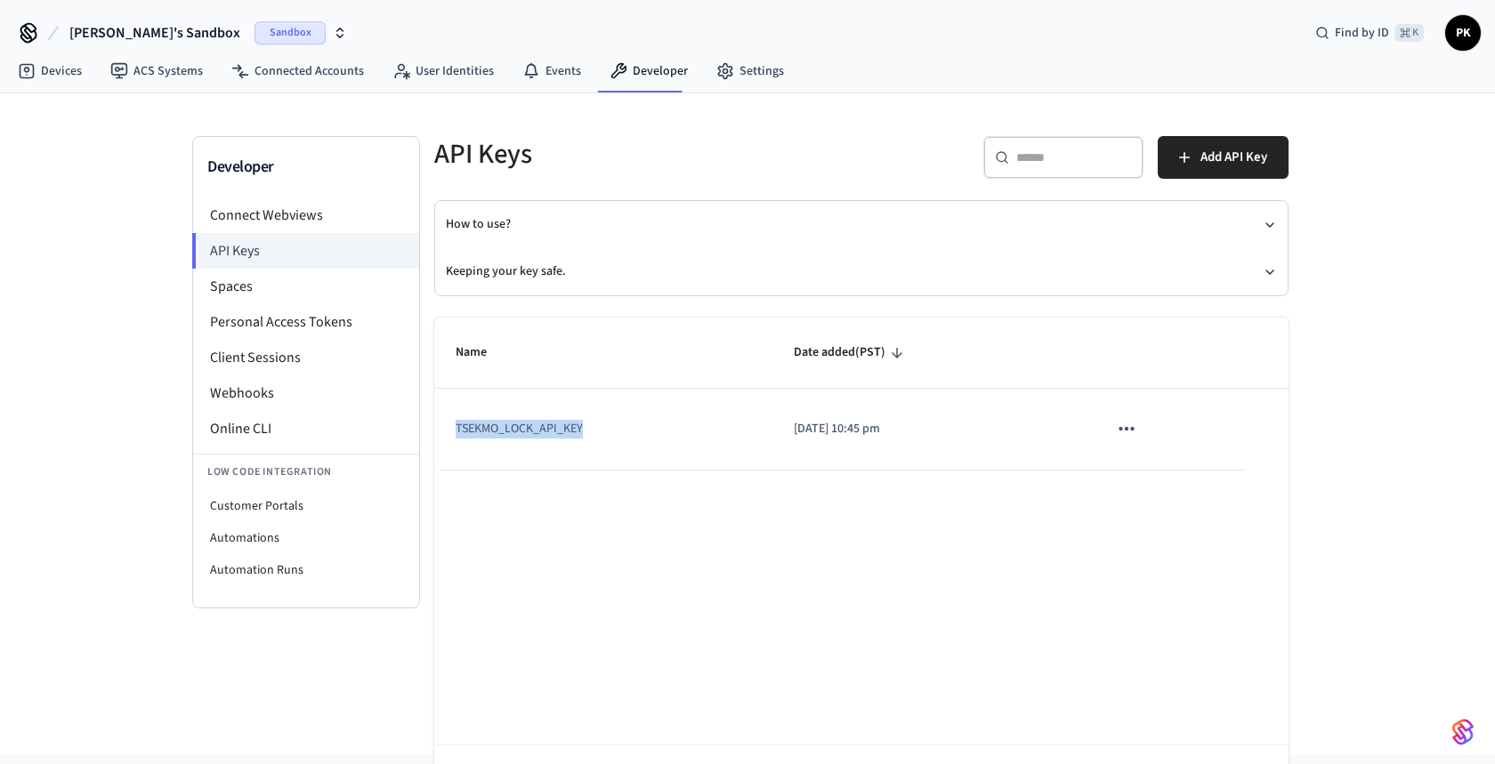
drag, startPoint x: 589, startPoint y: 429, endPoint x: 456, endPoint y: 424, distance: 133.5
click at [456, 424] on td "TSEKMO_LOCK_API_KEY" at bounding box center [603, 429] width 338 height 81
click at [617, 440] on td "TSEKMO_LOCK_API_KEY" at bounding box center [603, 429] width 338 height 81
drag, startPoint x: 594, startPoint y: 437, endPoint x: 451, endPoint y: 421, distance: 143.3
click at [451, 421] on td "TSEKMO_LOCK_API_KEY" at bounding box center [603, 429] width 338 height 81
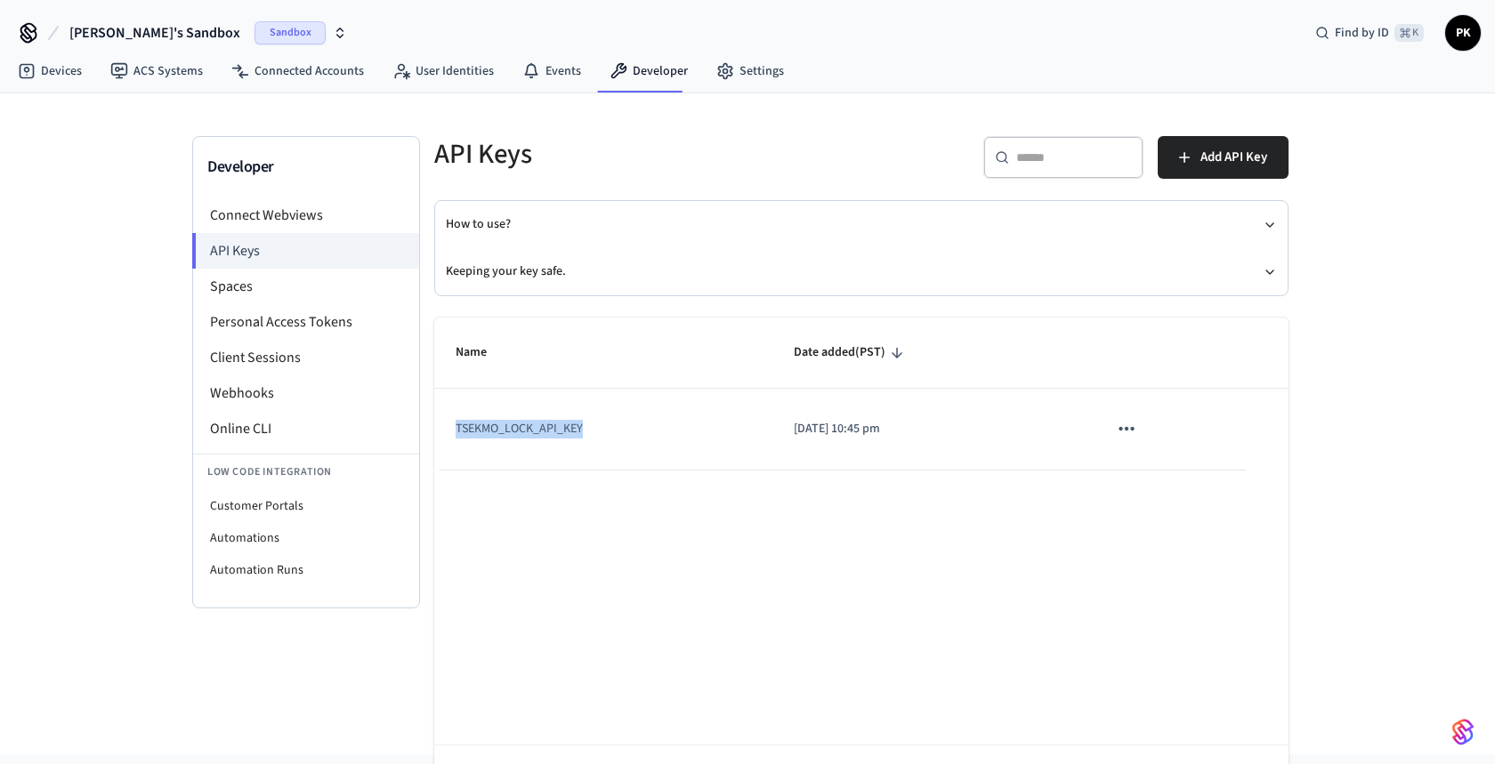
click at [586, 432] on td "TSEKMO_LOCK_API_KEY" at bounding box center [603, 429] width 338 height 81
drag, startPoint x: 588, startPoint y: 430, endPoint x: 454, endPoint y: 428, distance: 134.4
click at [454, 428] on td "TSEKMO_LOCK_API_KEY" at bounding box center [603, 429] width 338 height 81
click at [557, 464] on td "TSEKMO_LOCK_API_KEY" at bounding box center [603, 429] width 338 height 81
drag, startPoint x: 589, startPoint y: 423, endPoint x: 431, endPoint y: 423, distance: 158.4
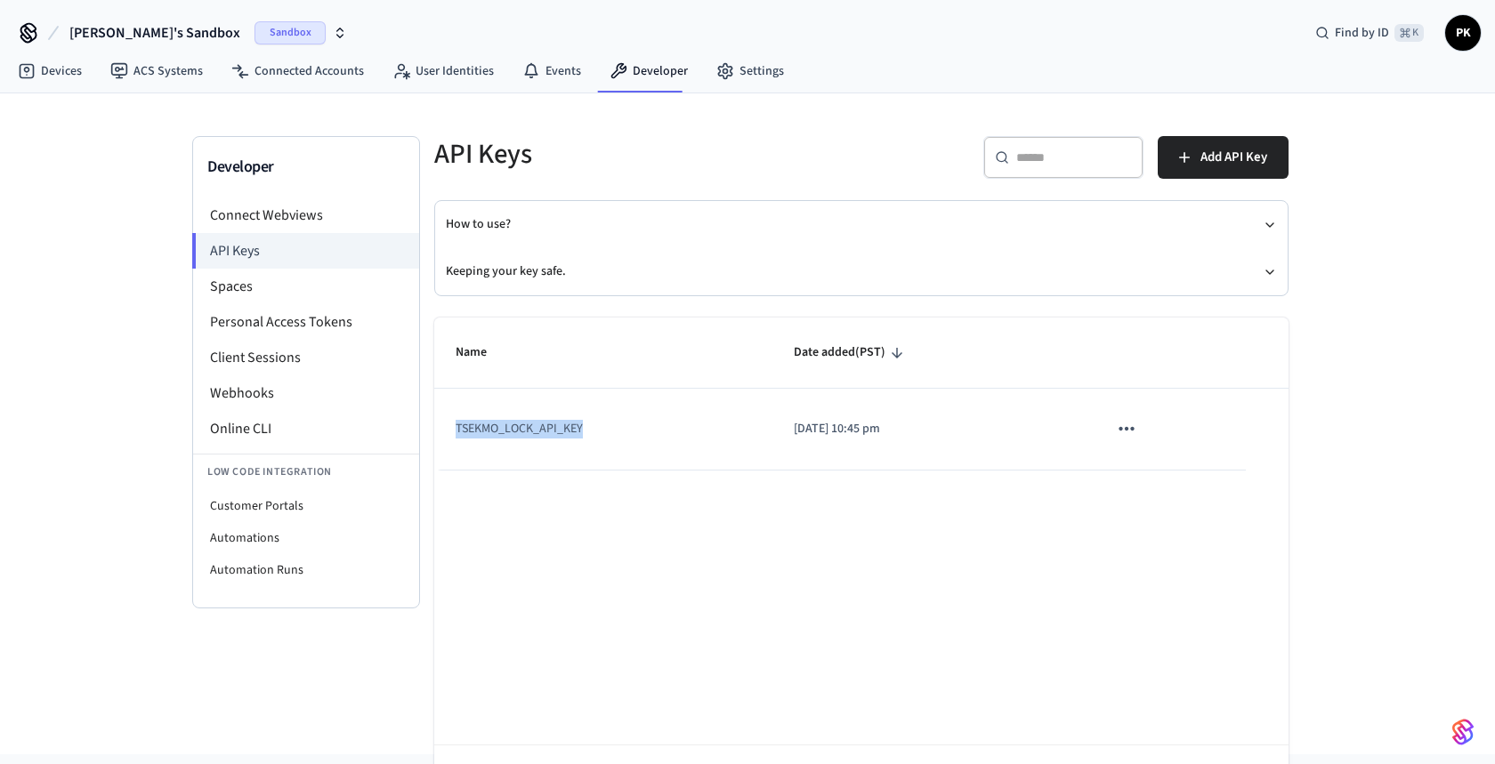
click at [431, 423] on div "Name Date added (PST) TSEKMO_LOCK_API_KEY [DATE] 10:45 pm Rows per page: 10 ** …" at bounding box center [851, 563] width 876 height 535
click at [594, 434] on td "TSEKMO_LOCK_API_KEY" at bounding box center [603, 429] width 338 height 81
drag, startPoint x: 586, startPoint y: 433, endPoint x: 415, endPoint y: 431, distance: 170.9
click at [415, 431] on div "Name Date added (PST) TSEKMO_LOCK_API_KEY [DATE] 10:45 pm Rows per page: 10 ** …" at bounding box center [851, 563] width 876 height 535
click at [289, 223] on li "Connect Webviews" at bounding box center [306, 216] width 226 height 36
